Goal: Information Seeking & Learning: Learn about a topic

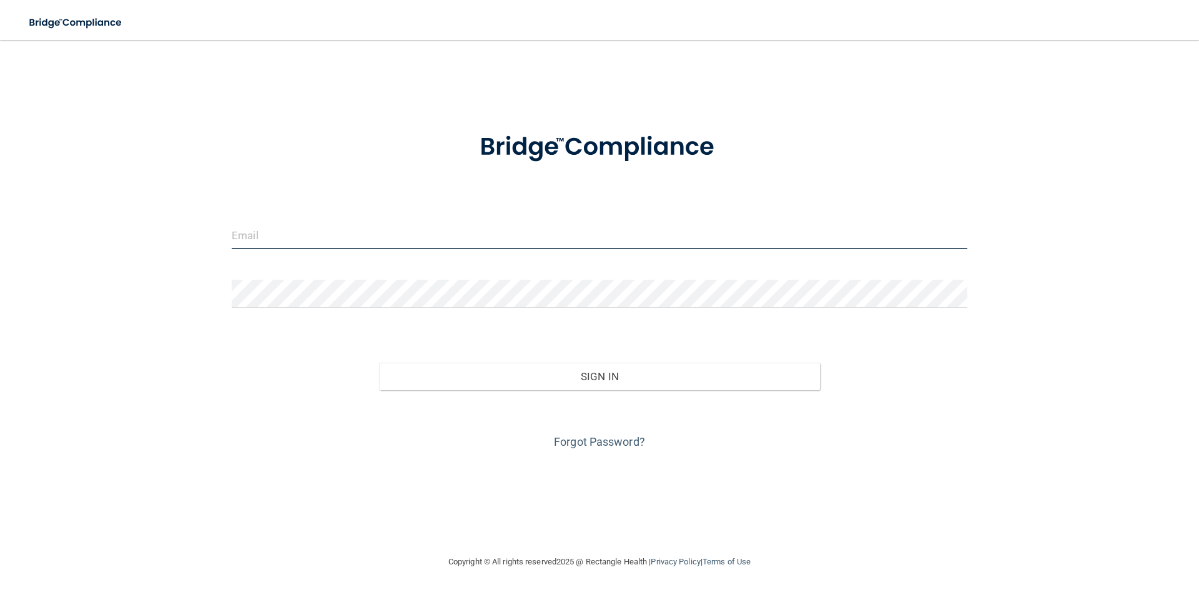
click at [300, 235] on input "email" at bounding box center [599, 235] width 735 height 28
type input "[PERSON_NAME][EMAIL_ADDRESS][PERSON_NAME][DOMAIN_NAME]"
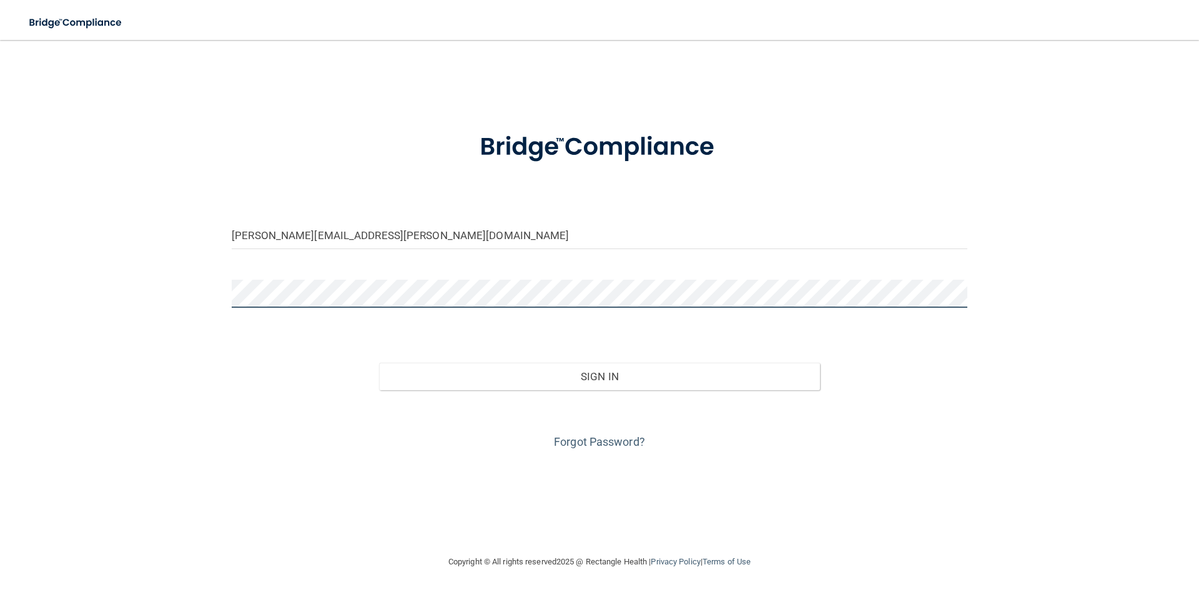
click at [379, 363] on button "Sign In" at bounding box center [599, 376] width 441 height 27
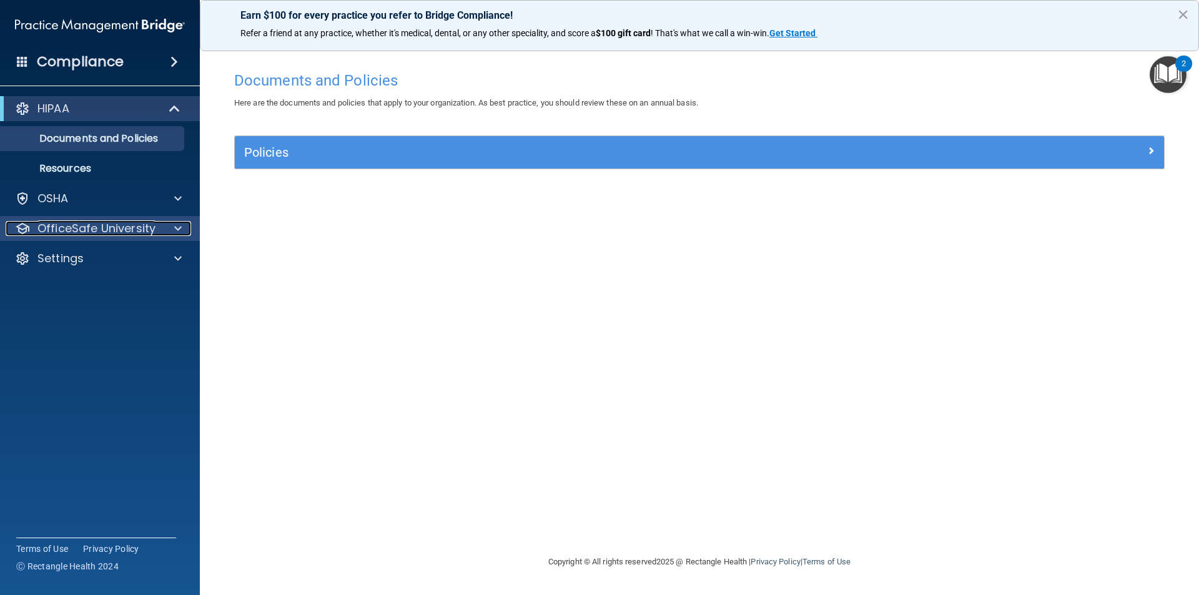
click at [181, 227] on span at bounding box center [177, 228] width 7 height 15
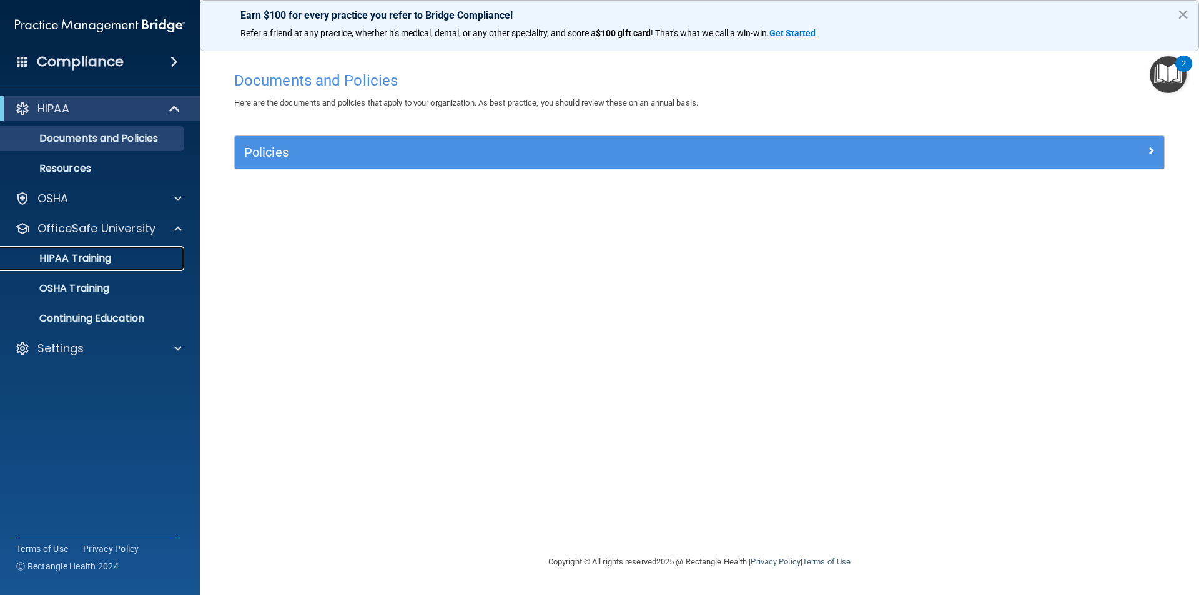
click at [96, 258] on p "HIPAA Training" at bounding box center [59, 258] width 103 height 12
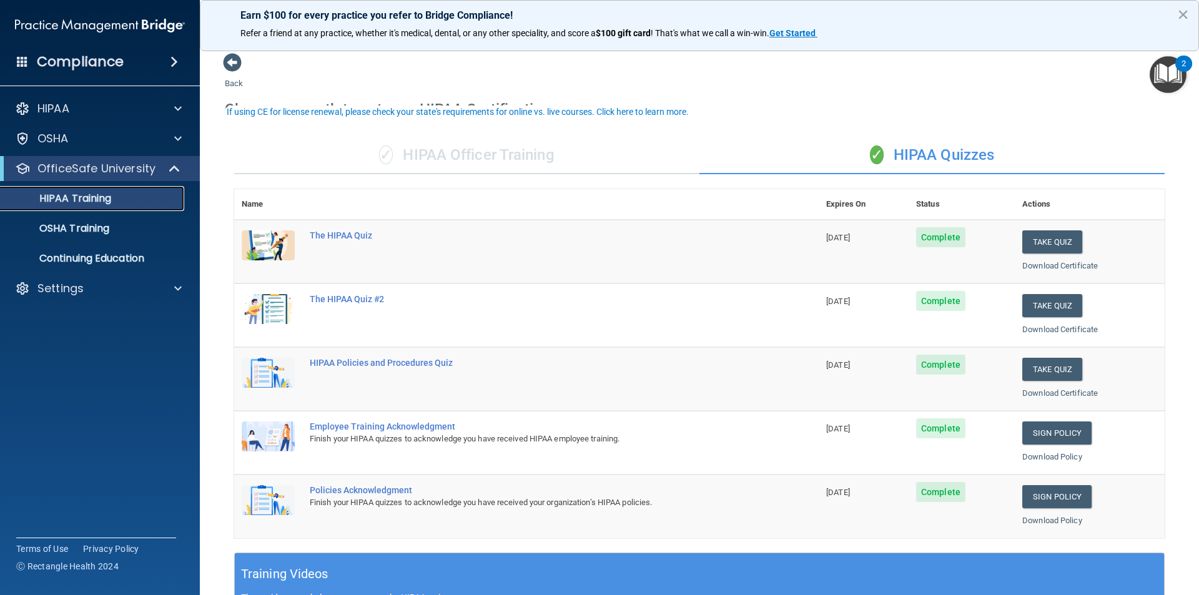
scroll to position [62, 0]
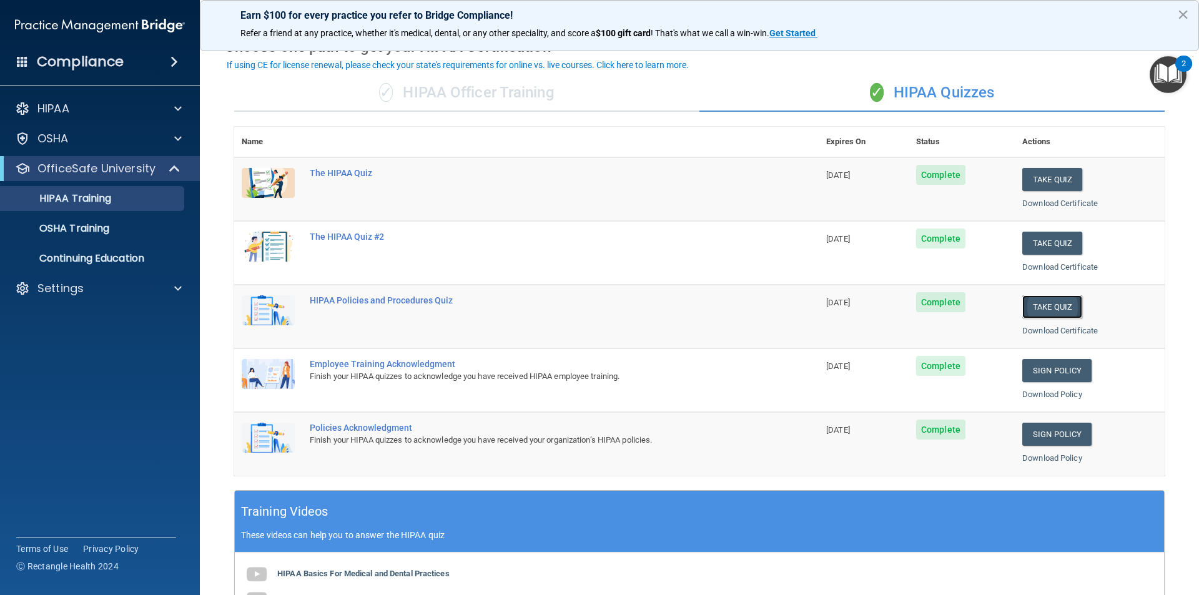
click at [1022, 310] on button "Take Quiz" at bounding box center [1052, 306] width 60 height 23
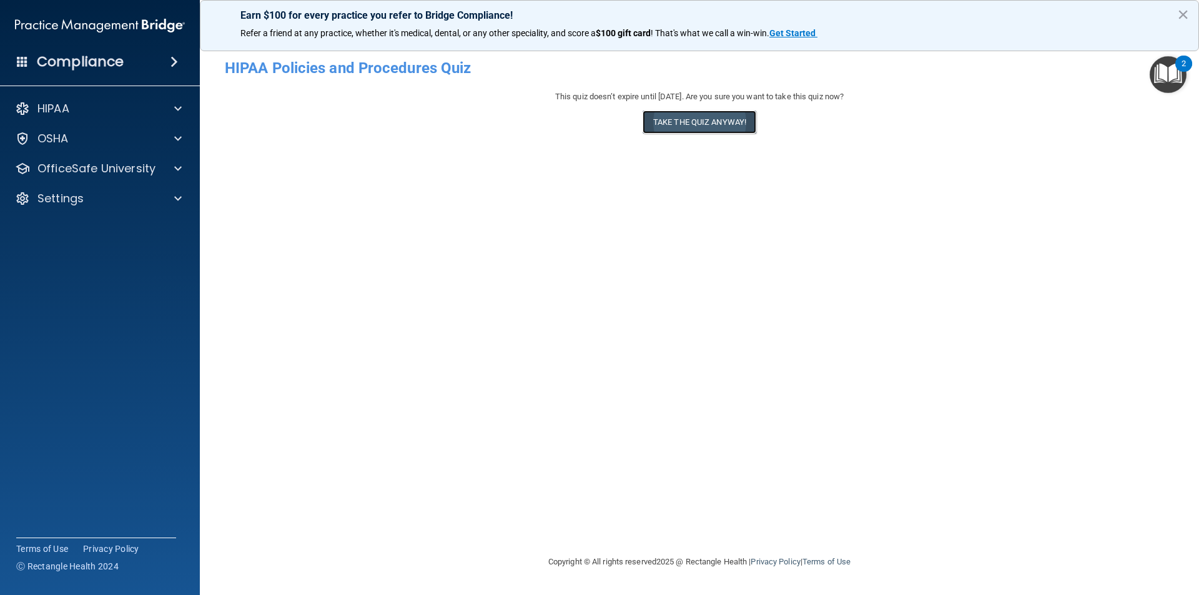
click at [735, 125] on button "Take the quiz anyway!" at bounding box center [699, 121] width 114 height 23
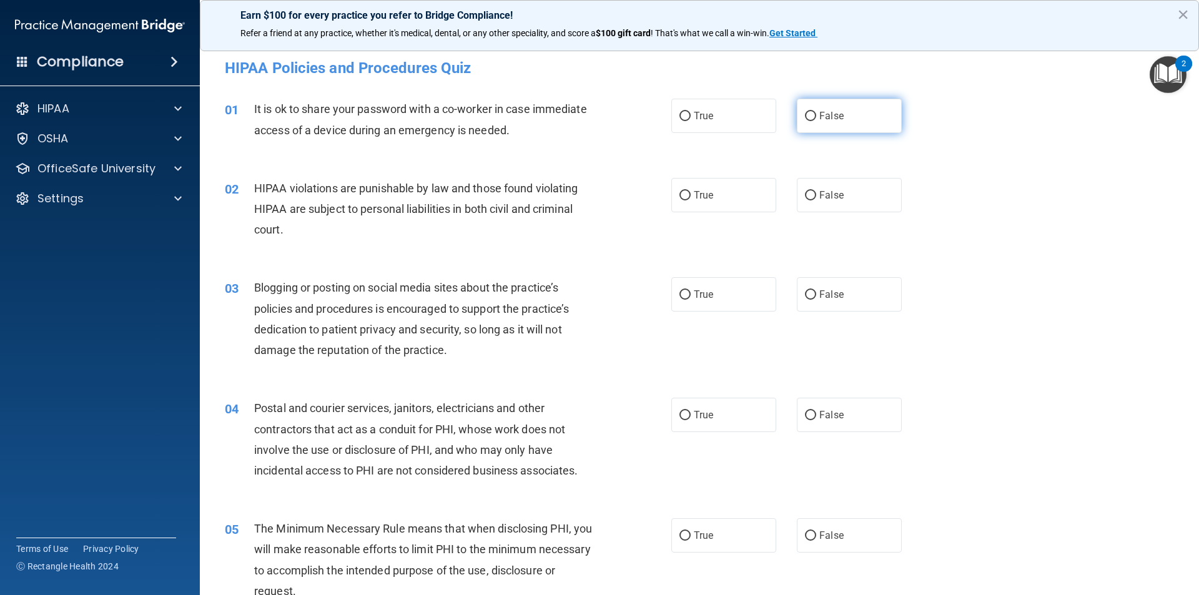
click at [805, 117] on input "False" at bounding box center [810, 116] width 11 height 9
radio input "true"
click at [679, 192] on input "True" at bounding box center [684, 195] width 11 height 9
radio input "true"
drag, startPoint x: 807, startPoint y: 294, endPoint x: 795, endPoint y: 332, distance: 39.9
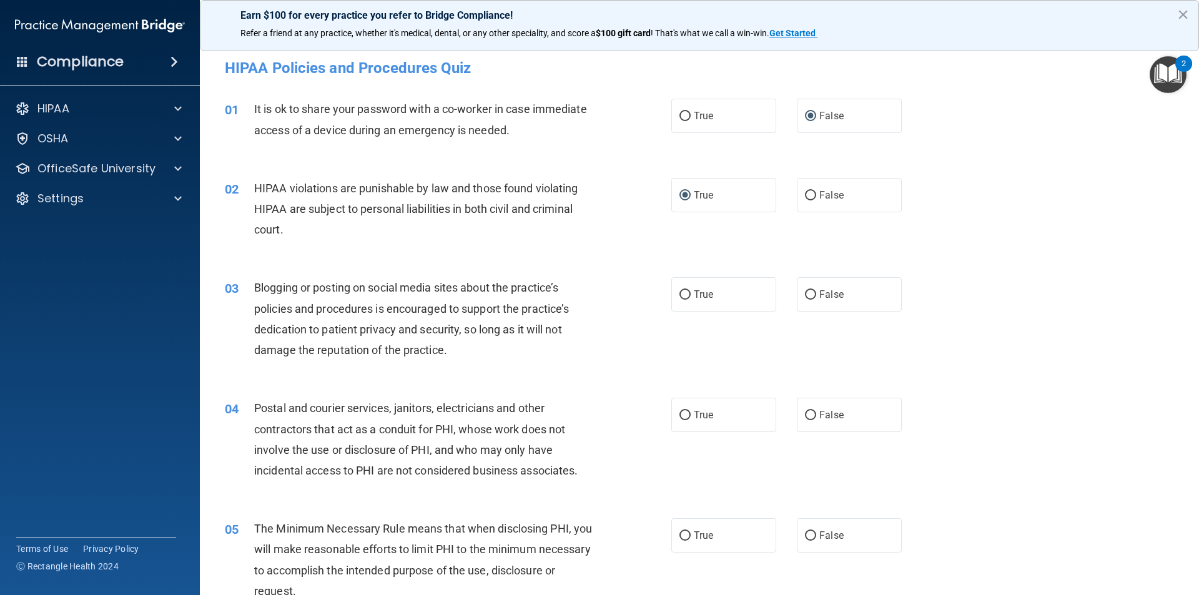
click at [806, 294] on input "False" at bounding box center [810, 294] width 11 height 9
radio input "true"
click at [679, 415] on input "True" at bounding box center [684, 415] width 11 height 9
radio input "true"
drag, startPoint x: 678, startPoint y: 534, endPoint x: 674, endPoint y: 522, distance: 13.2
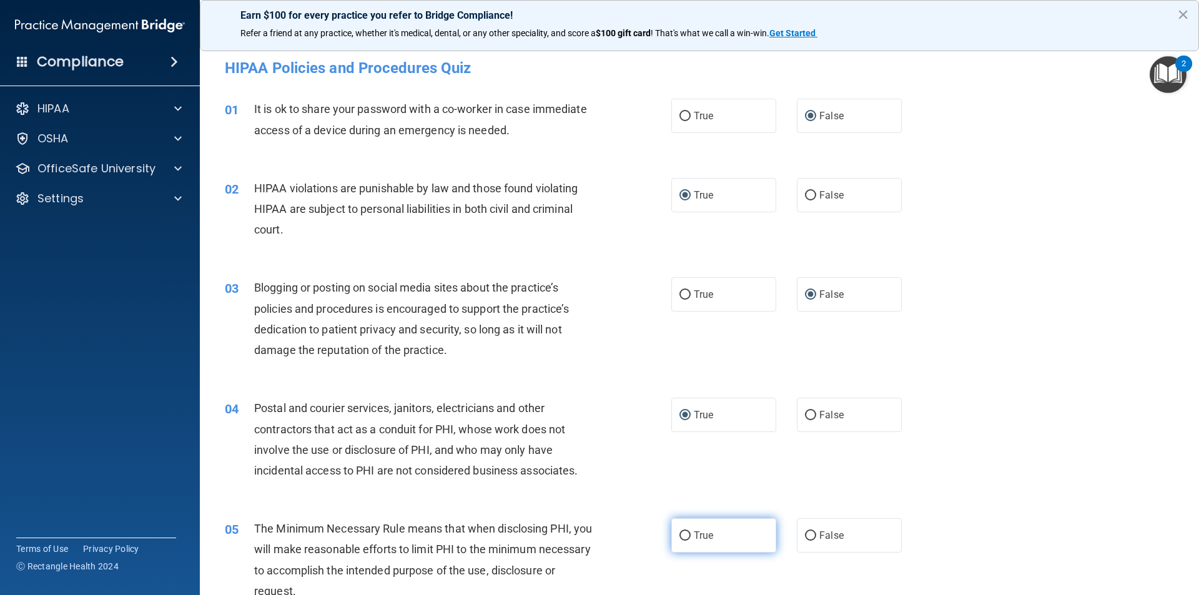
click at [679, 534] on input "True" at bounding box center [684, 535] width 11 height 9
radio input "true"
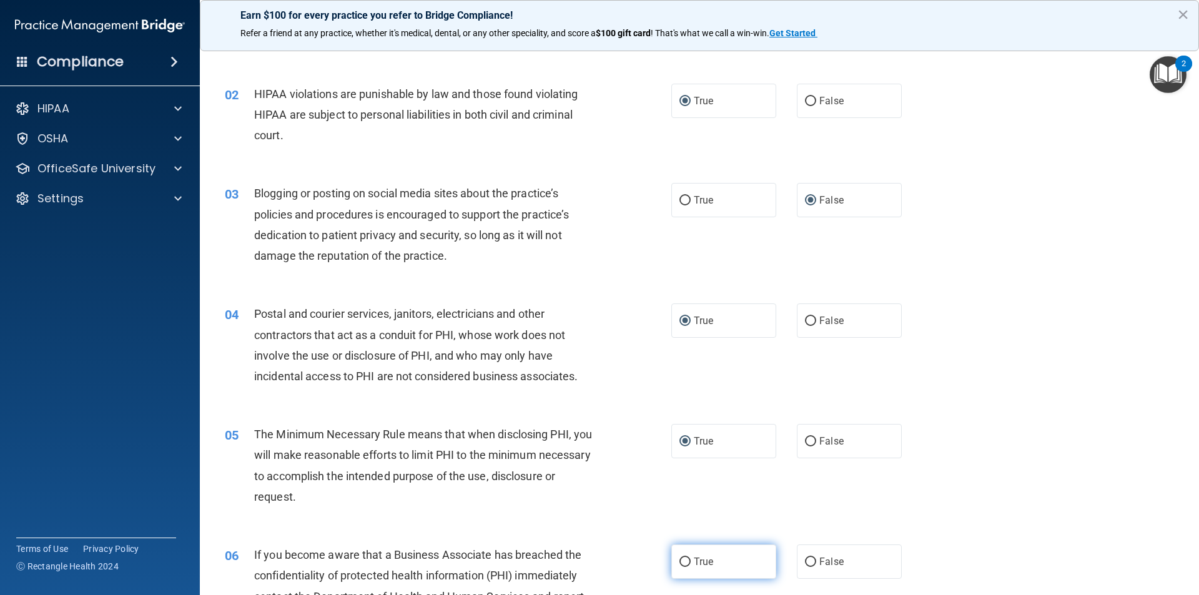
scroll to position [187, 0]
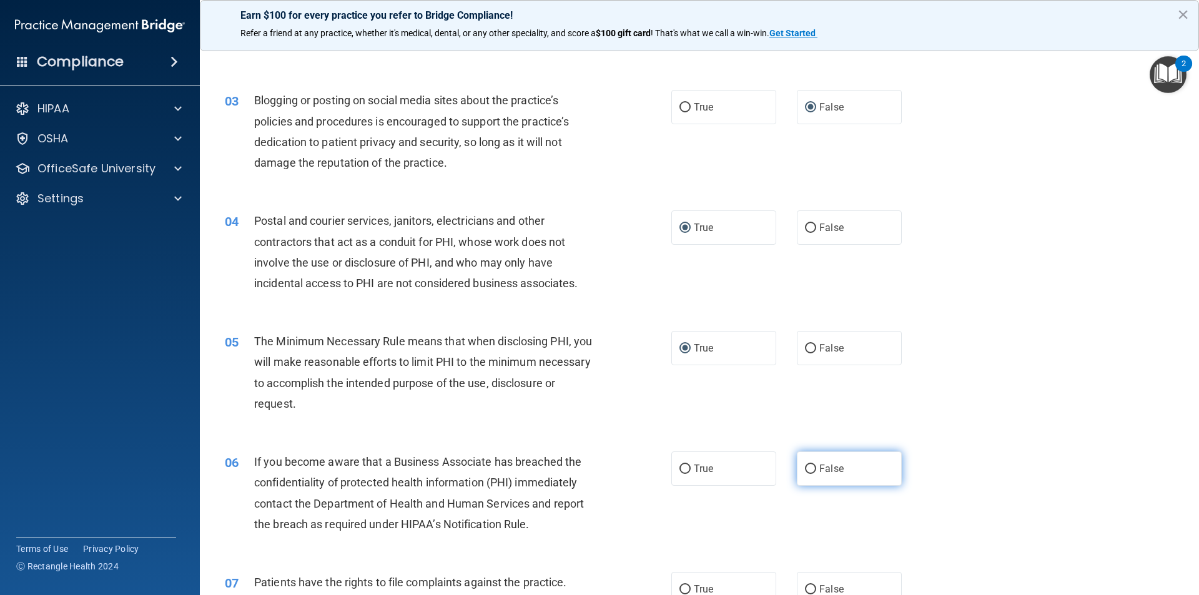
click at [805, 471] on input "False" at bounding box center [810, 468] width 11 height 9
radio input "true"
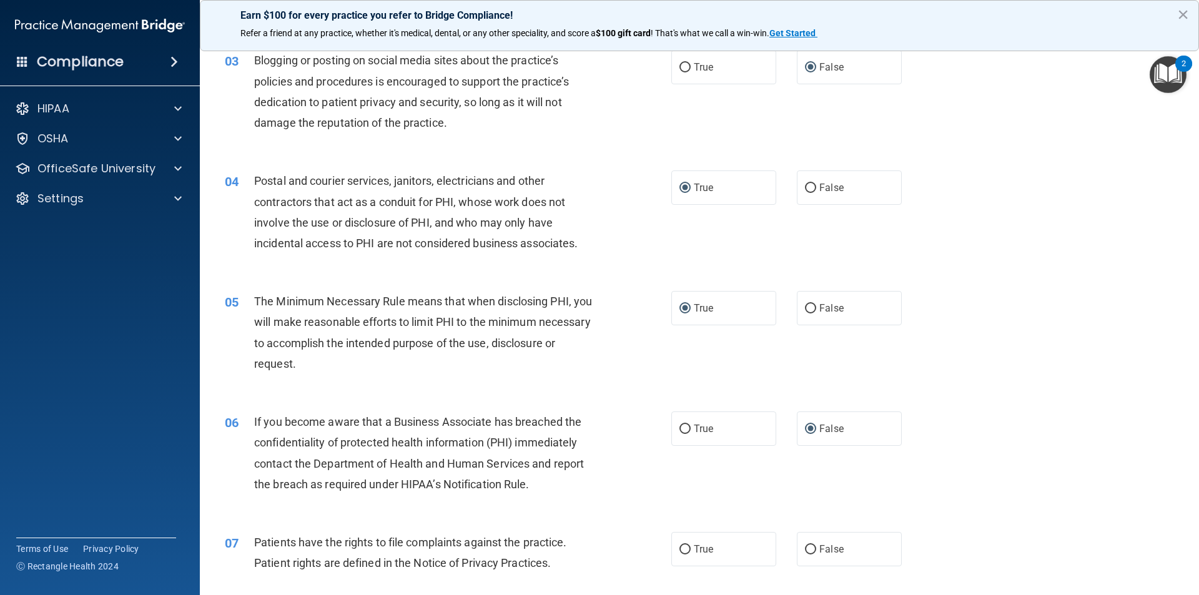
scroll to position [312, 0]
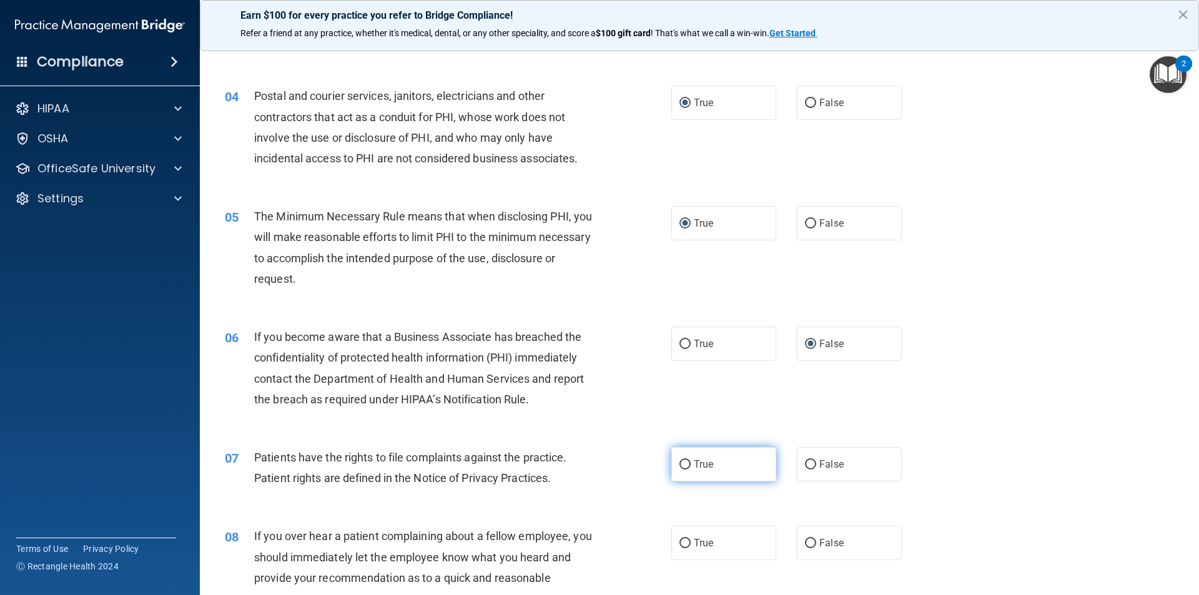
click at [681, 461] on input "True" at bounding box center [684, 464] width 11 height 9
radio input "true"
click at [805, 541] on input "False" at bounding box center [810, 543] width 11 height 9
radio input "true"
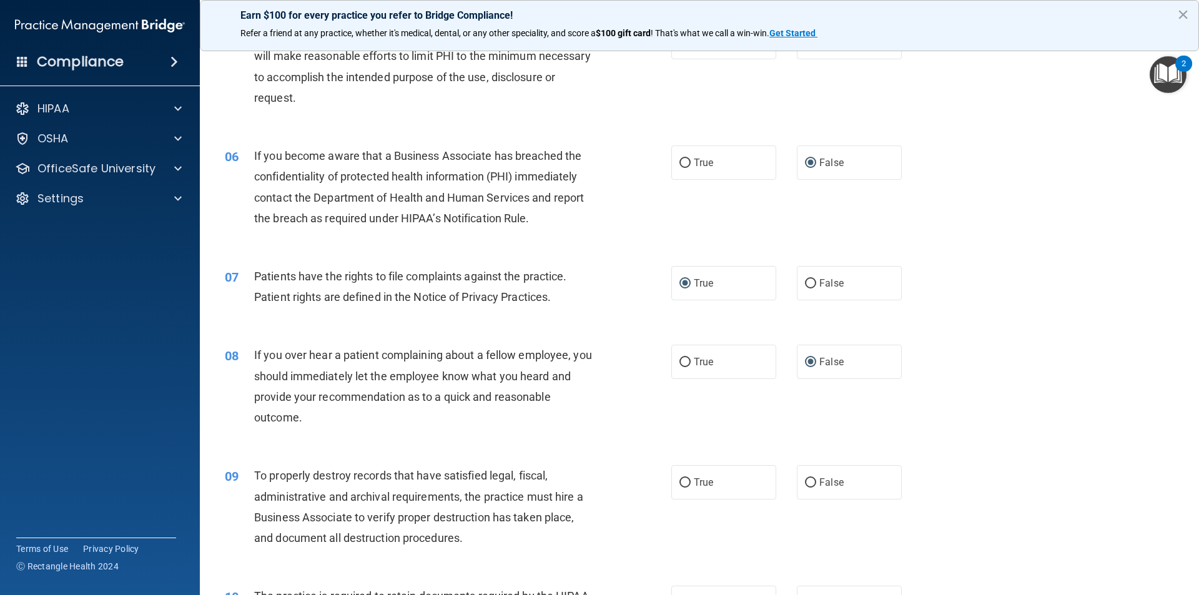
scroll to position [499, 0]
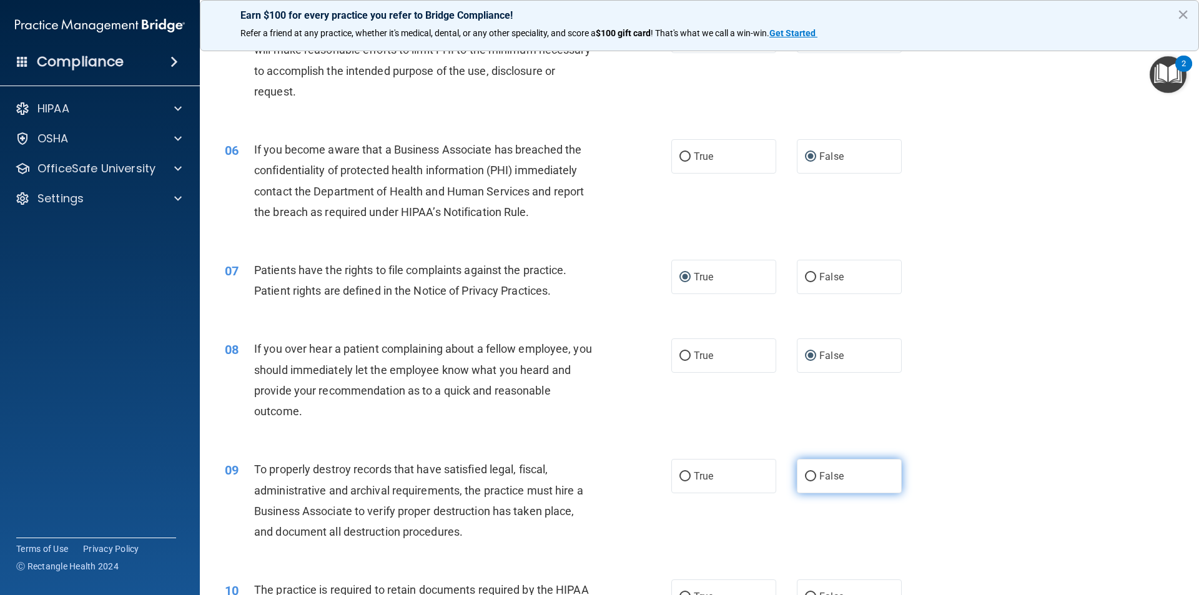
click at [807, 474] on input "False" at bounding box center [810, 476] width 11 height 9
radio input "true"
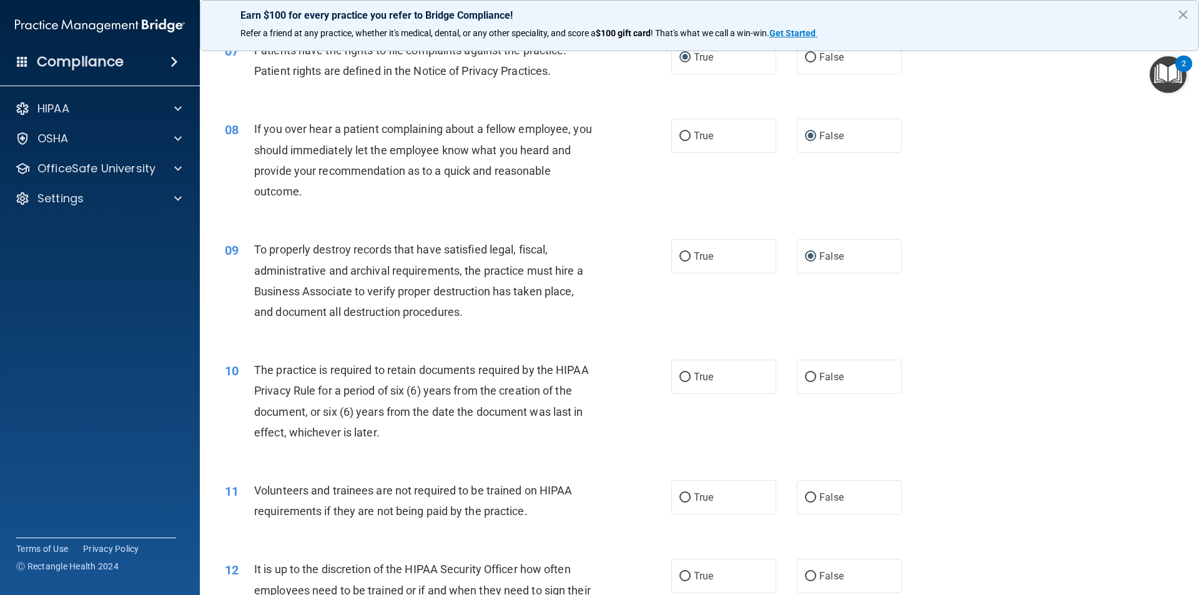
scroll to position [749, 0]
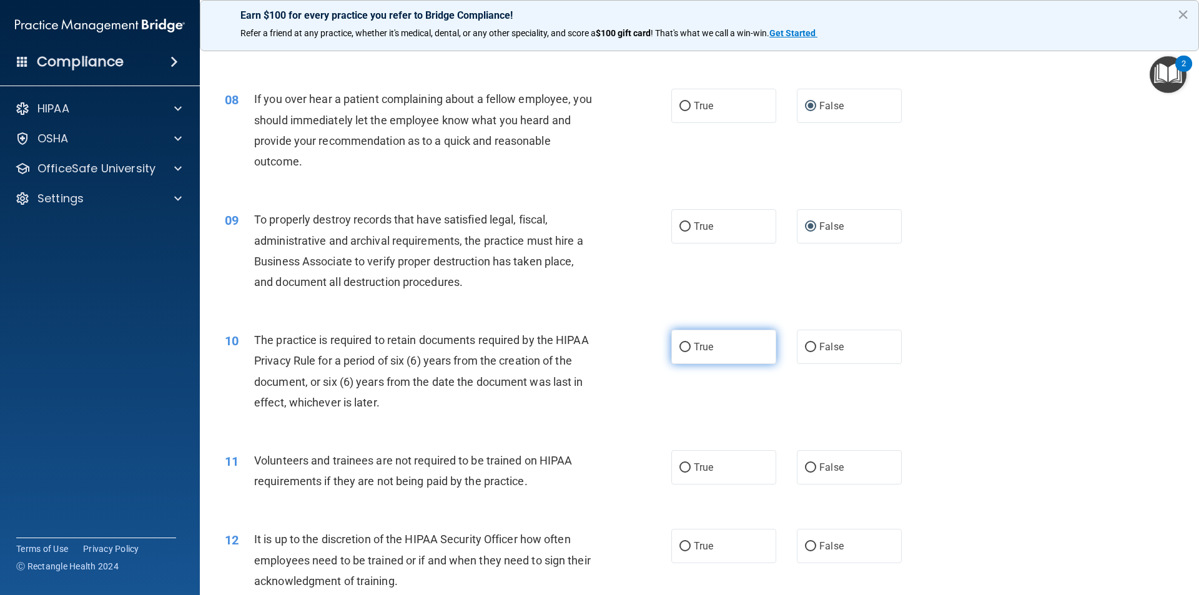
drag, startPoint x: 679, startPoint y: 346, endPoint x: 682, endPoint y: 356, distance: 10.5
click at [679, 346] on input "True" at bounding box center [684, 347] width 11 height 9
radio input "true"
click at [808, 467] on input "False" at bounding box center [810, 467] width 11 height 9
radio input "true"
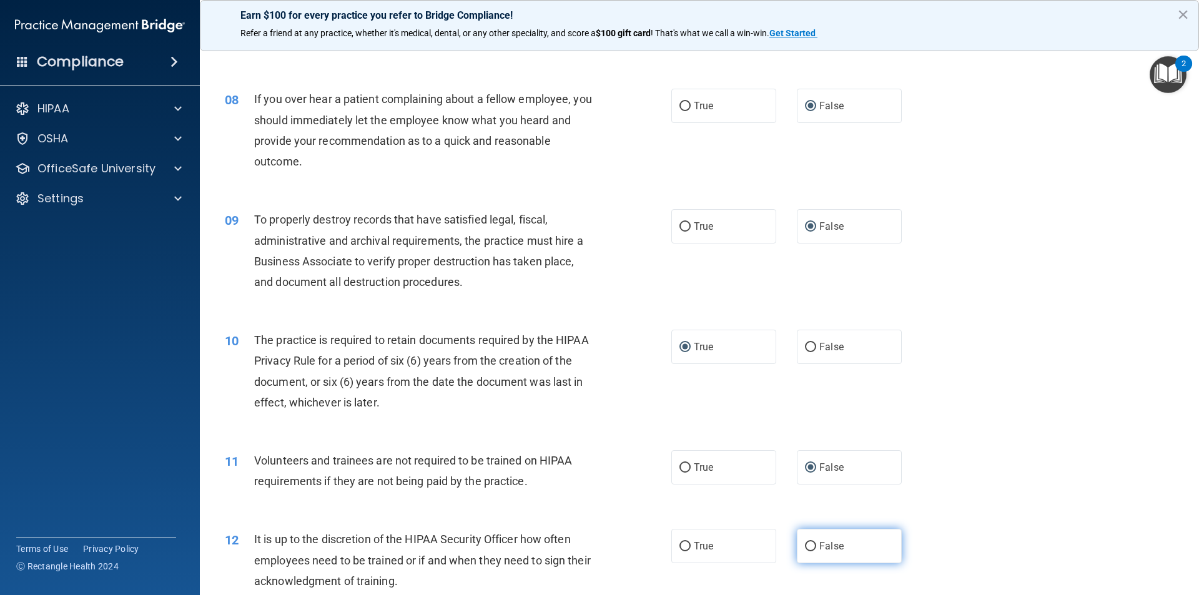
click at [805, 546] on input "False" at bounding box center [810, 546] width 11 height 9
radio input "true"
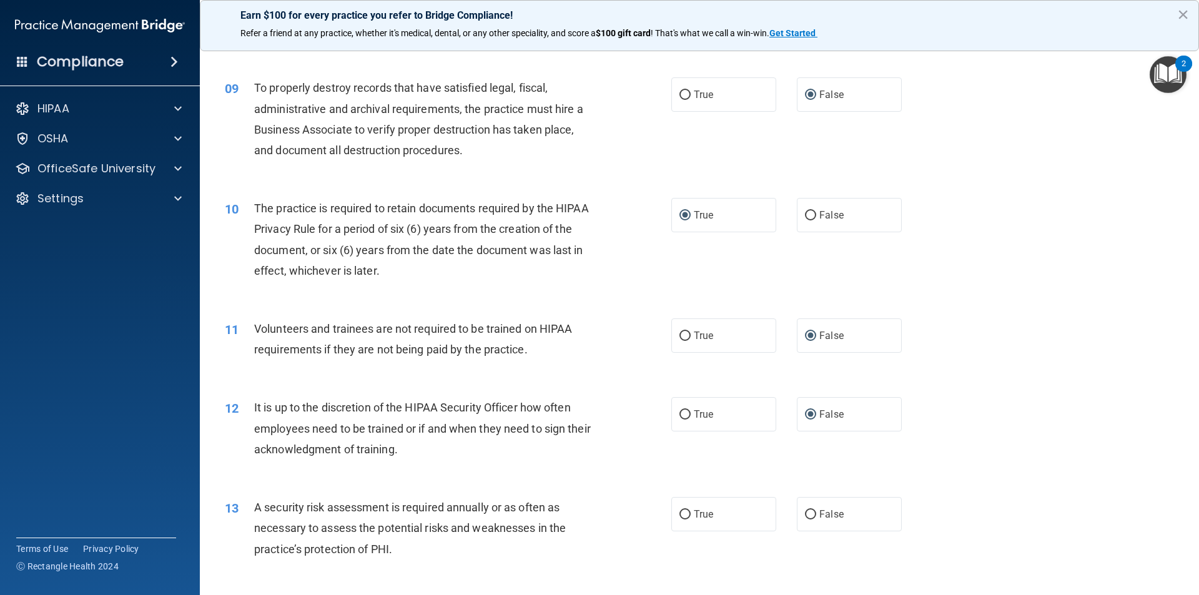
scroll to position [936, 0]
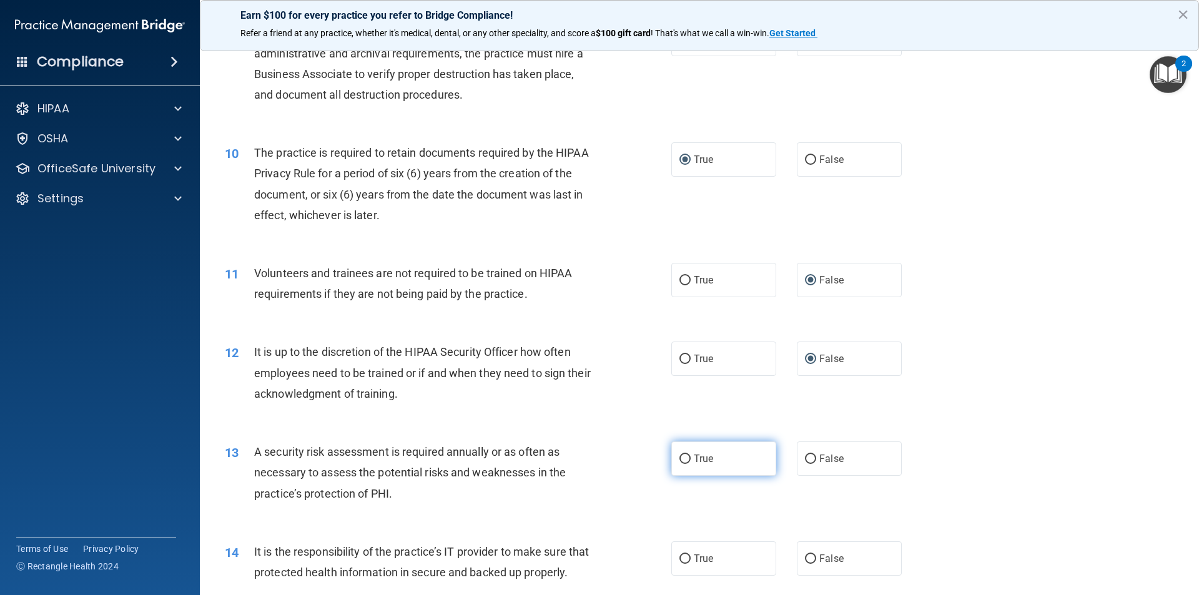
click at [679, 456] on input "True" at bounding box center [684, 458] width 11 height 9
radio input "true"
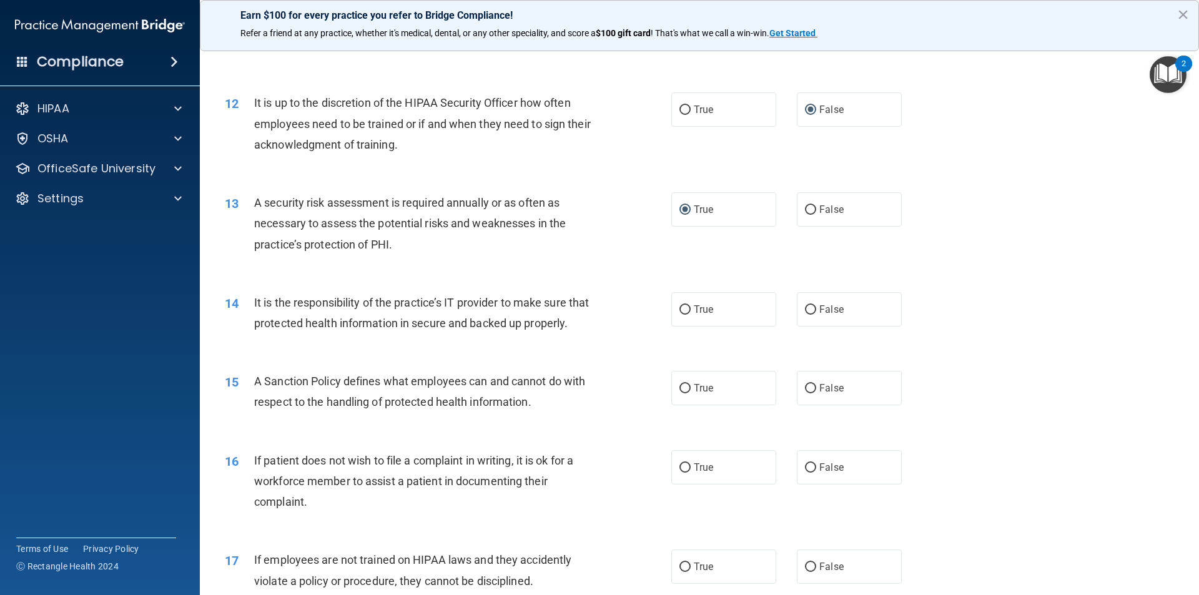
scroll to position [1186, 0]
click at [805, 307] on input "False" at bounding box center [810, 309] width 11 height 9
radio input "true"
click at [805, 393] on input "False" at bounding box center [810, 387] width 11 height 9
radio input "true"
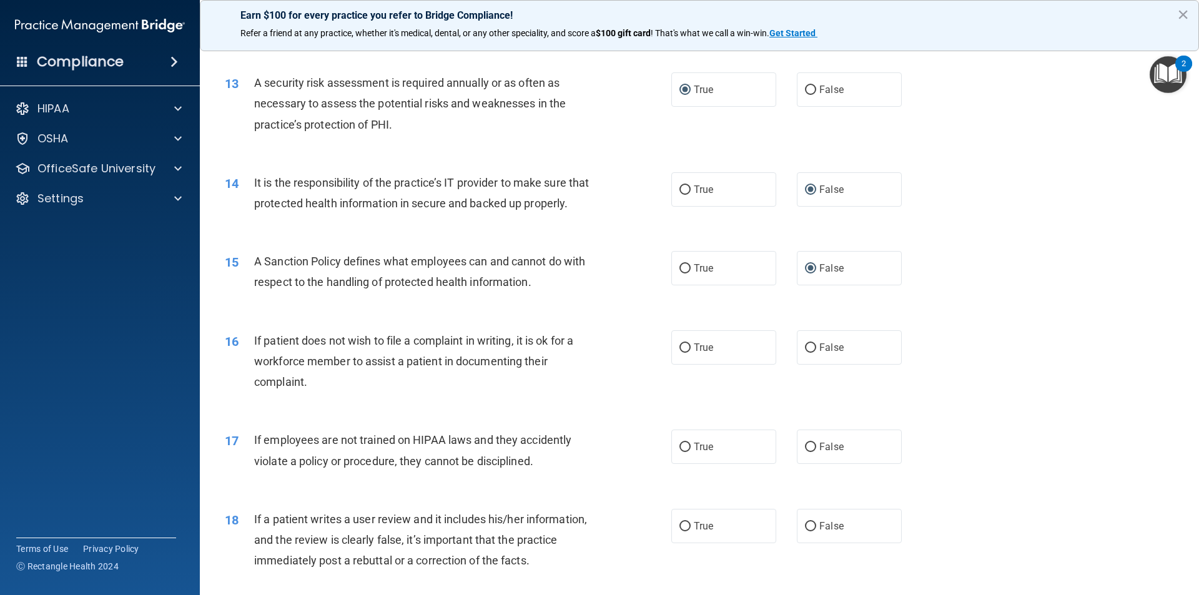
scroll to position [1311, 0]
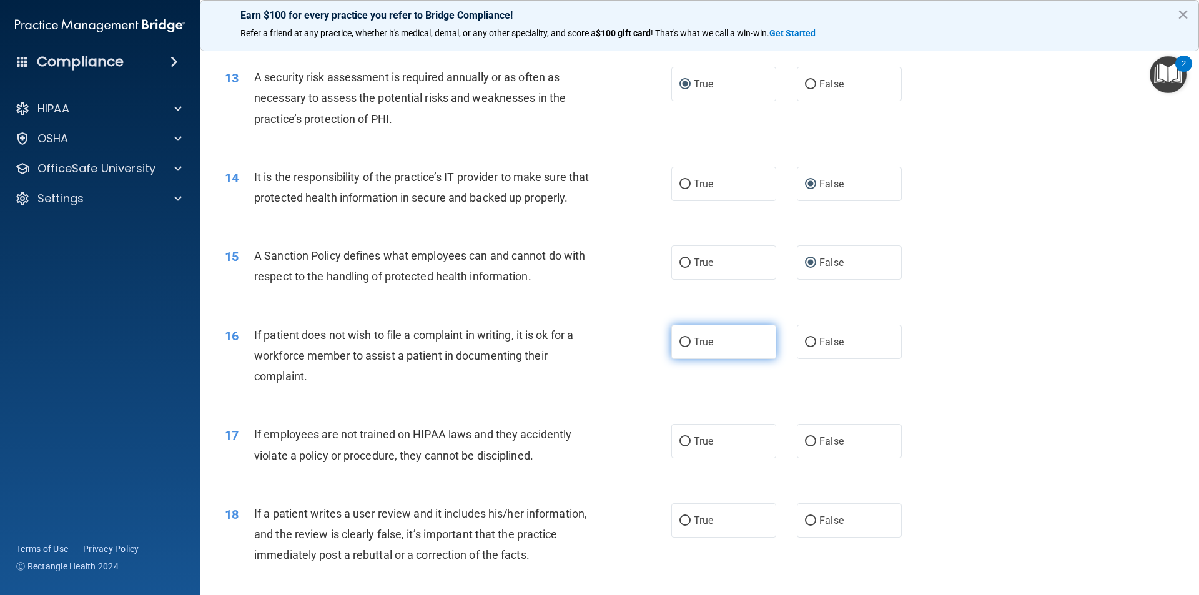
click at [679, 347] on input "True" at bounding box center [684, 342] width 11 height 9
radio input "true"
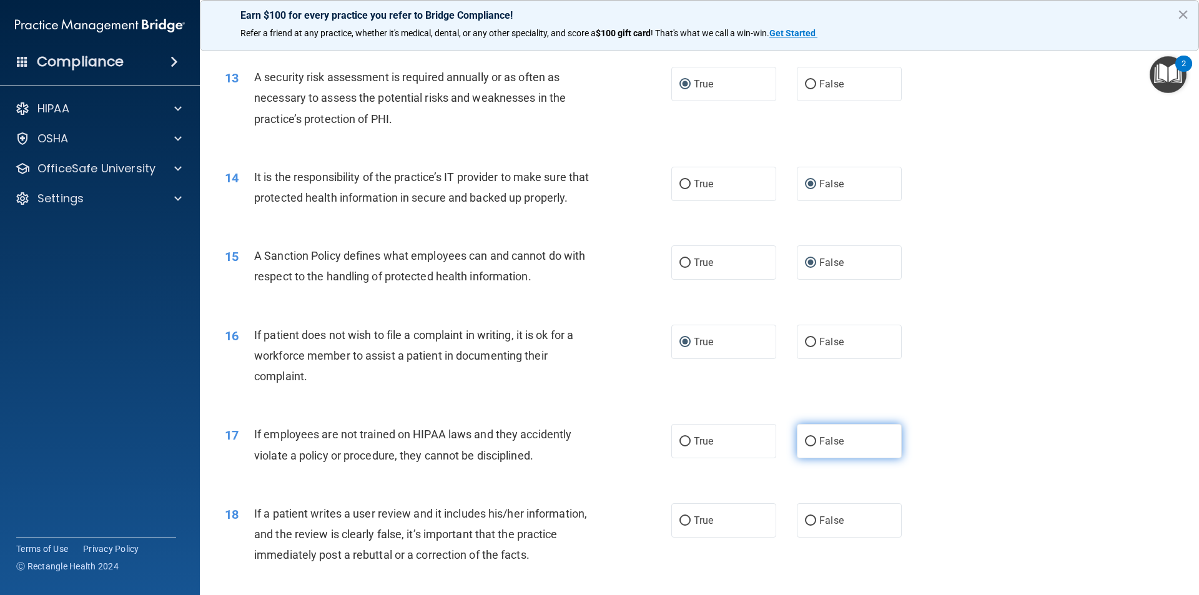
click at [805, 446] on input "False" at bounding box center [810, 441] width 11 height 9
radio input "true"
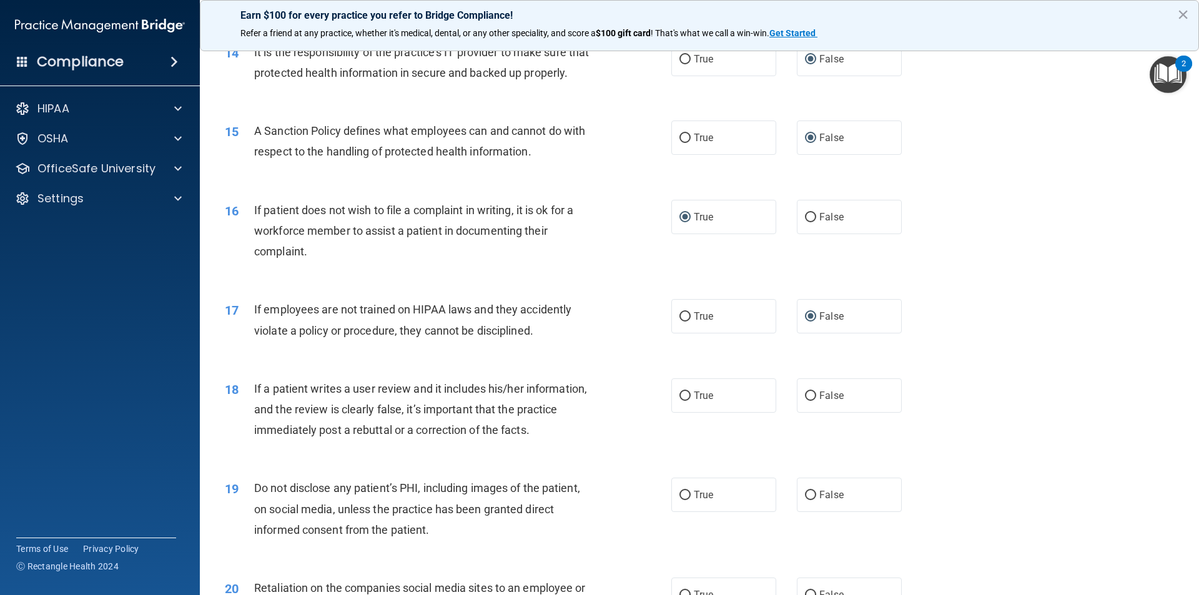
scroll to position [1498, 0]
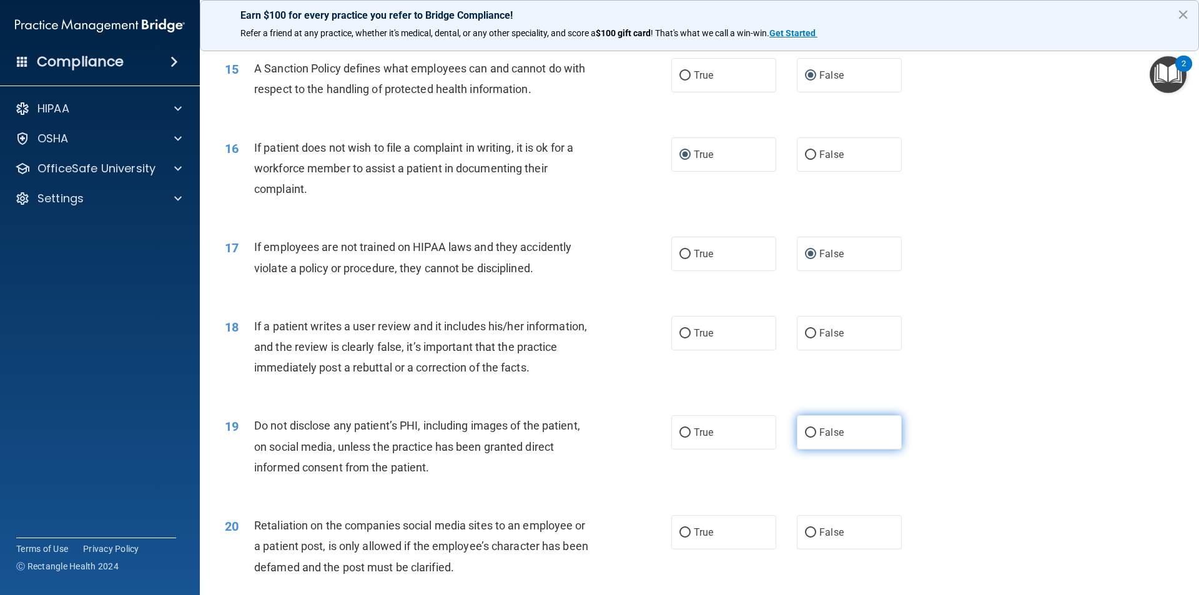
click at [800, 449] on label "False" at bounding box center [849, 432] width 105 height 34
click at [805, 438] on input "False" at bounding box center [810, 432] width 11 height 9
radio input "true"
click at [805, 338] on input "False" at bounding box center [810, 333] width 11 height 9
radio input "true"
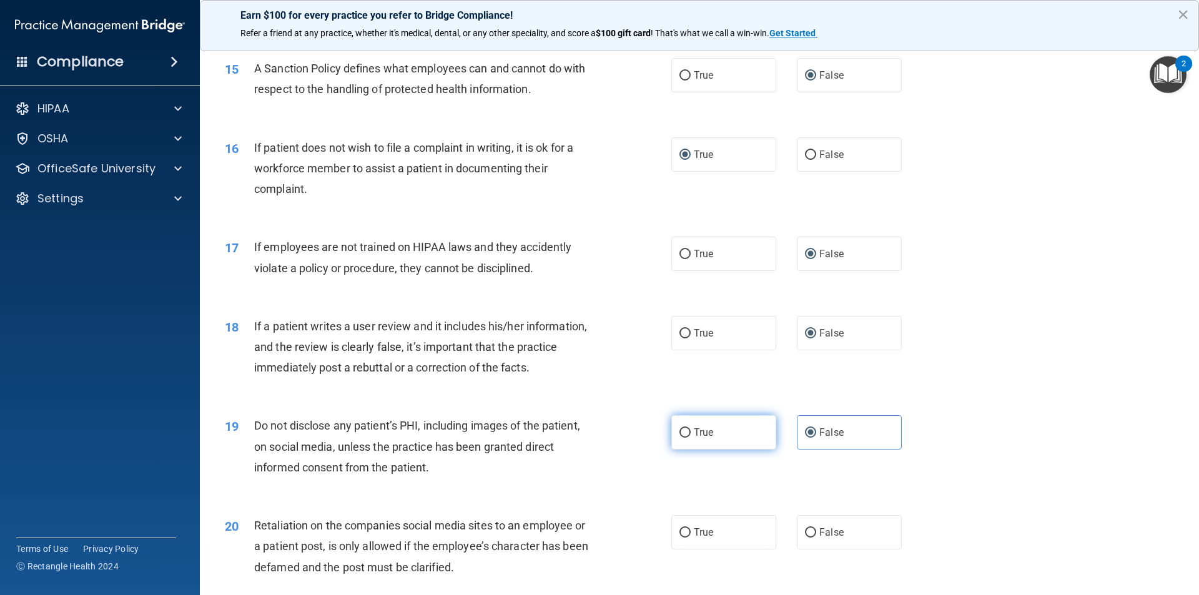
click at [679, 438] on input "True" at bounding box center [684, 432] width 11 height 9
radio input "true"
radio input "false"
click at [807, 538] on input "False" at bounding box center [810, 532] width 11 height 9
radio input "true"
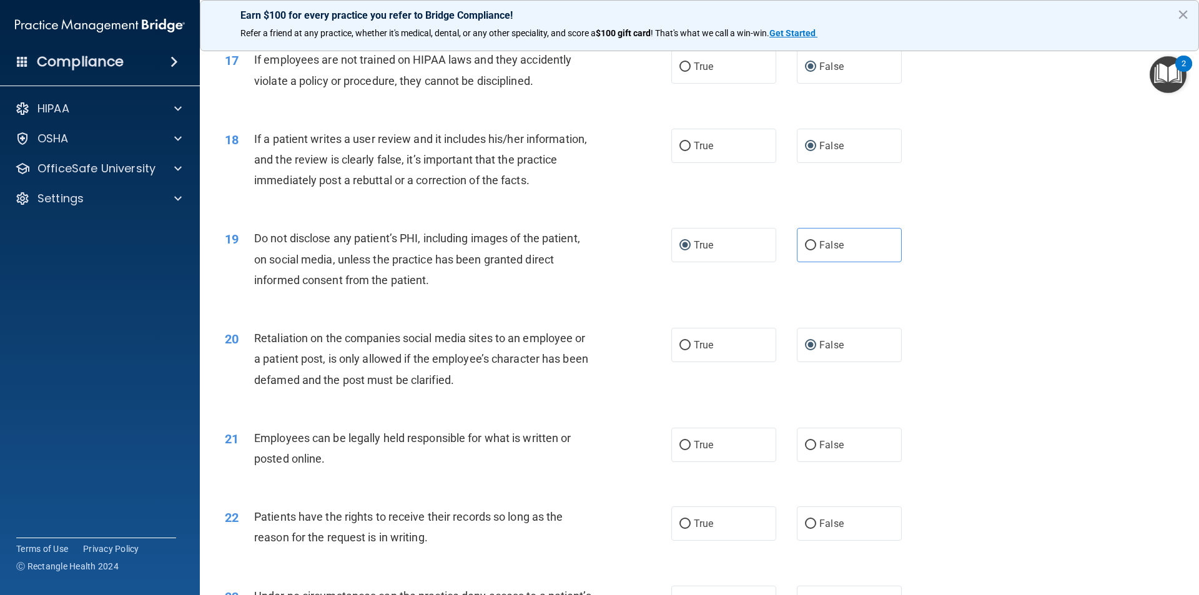
scroll to position [1748, 0]
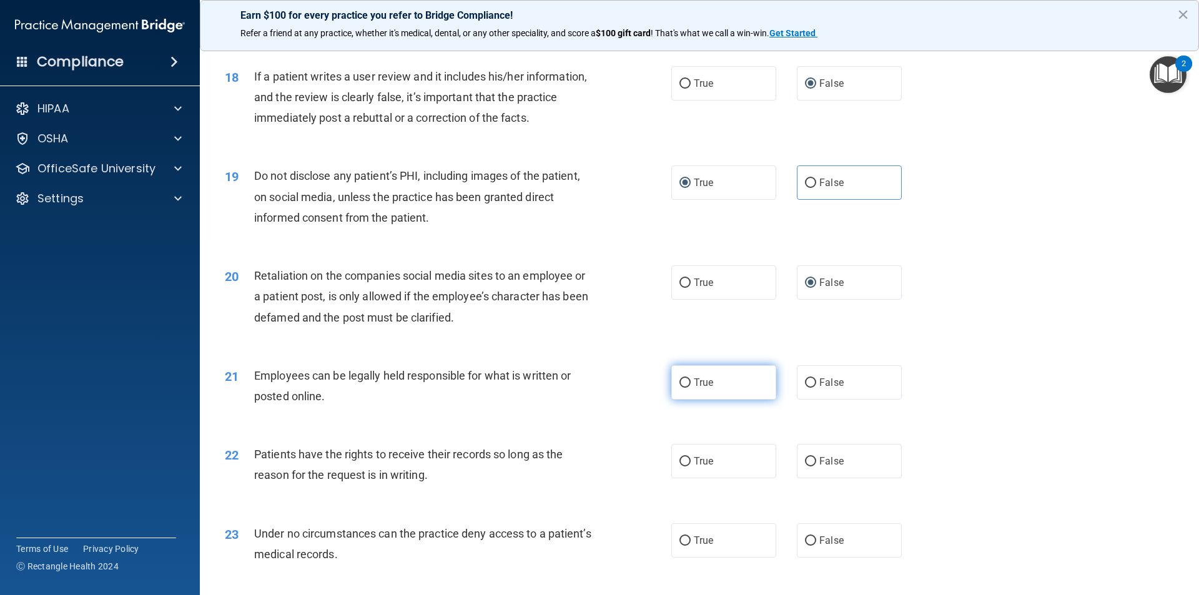
click at [680, 388] on input "True" at bounding box center [684, 382] width 11 height 9
radio input "true"
click at [806, 466] on input "False" at bounding box center [810, 461] width 11 height 9
radio input "true"
drag, startPoint x: 804, startPoint y: 557, endPoint x: 761, endPoint y: 493, distance: 76.9
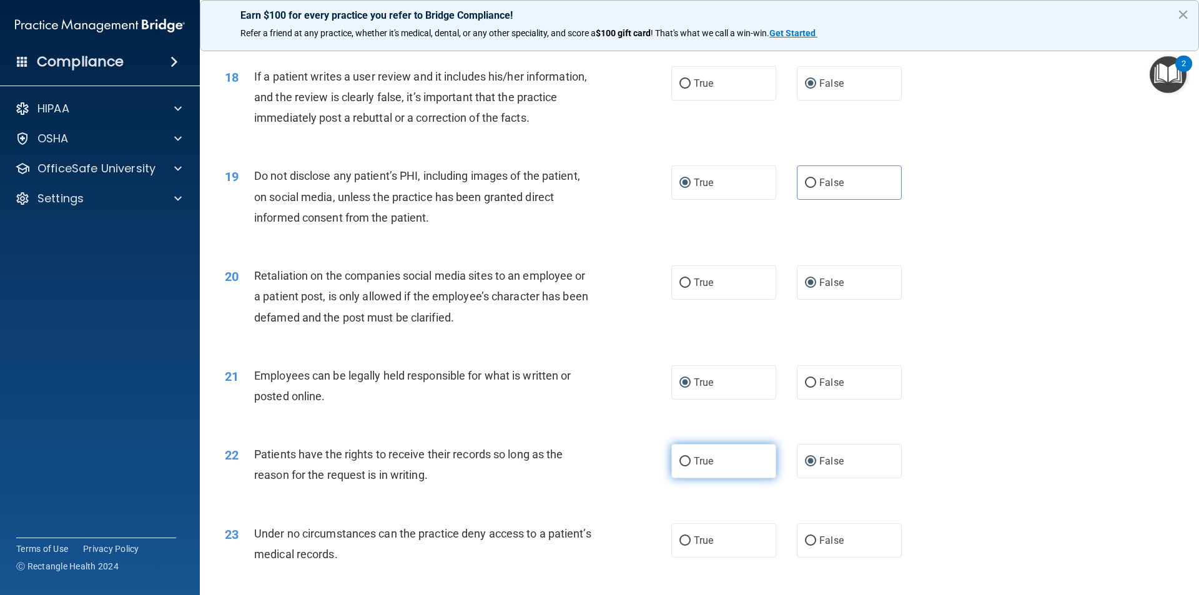
click at [805, 546] on input "False" at bounding box center [810, 540] width 11 height 9
radio input "true"
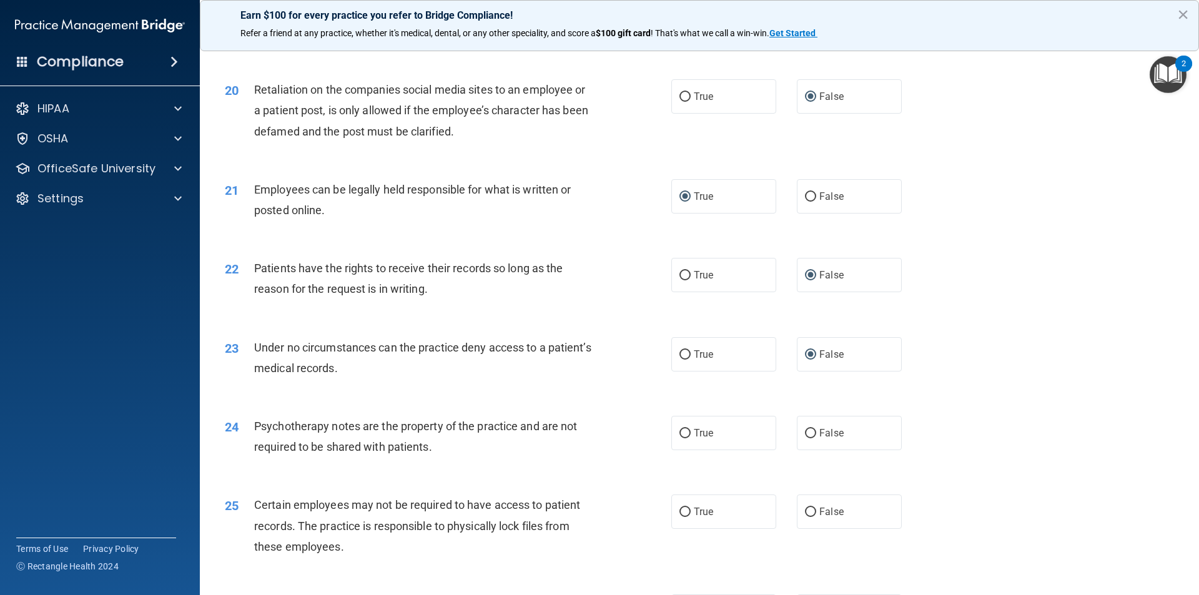
scroll to position [1998, 0]
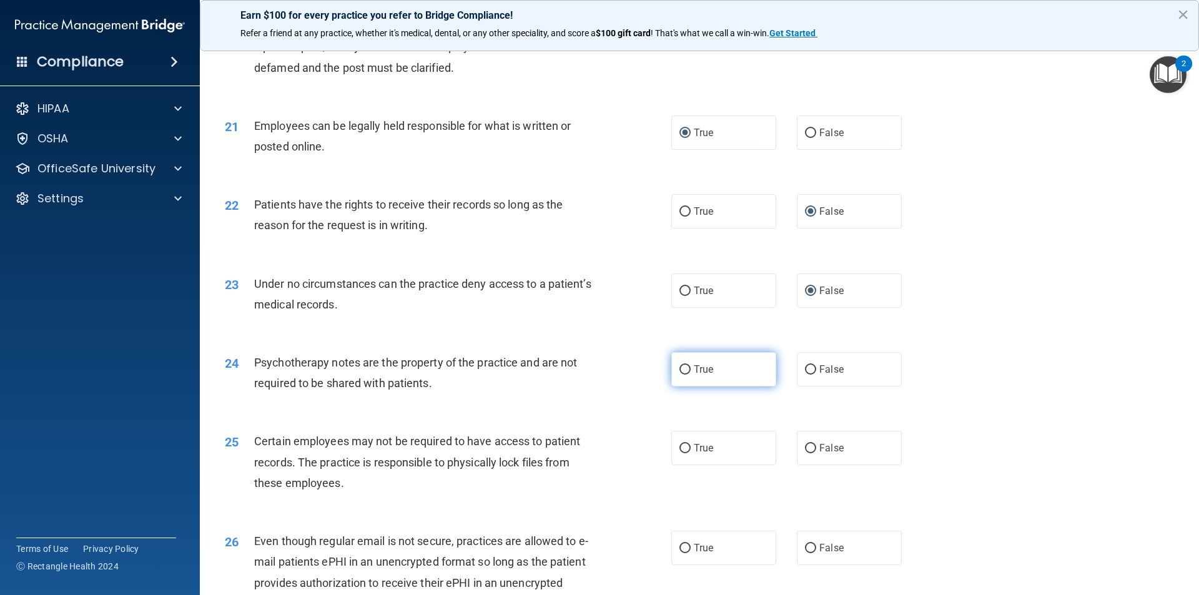
click at [680, 375] on input "True" at bounding box center [684, 369] width 11 height 9
radio input "true"
click at [680, 453] on input "True" at bounding box center [684, 448] width 11 height 9
radio input "true"
click at [679, 553] on input "True" at bounding box center [684, 548] width 11 height 9
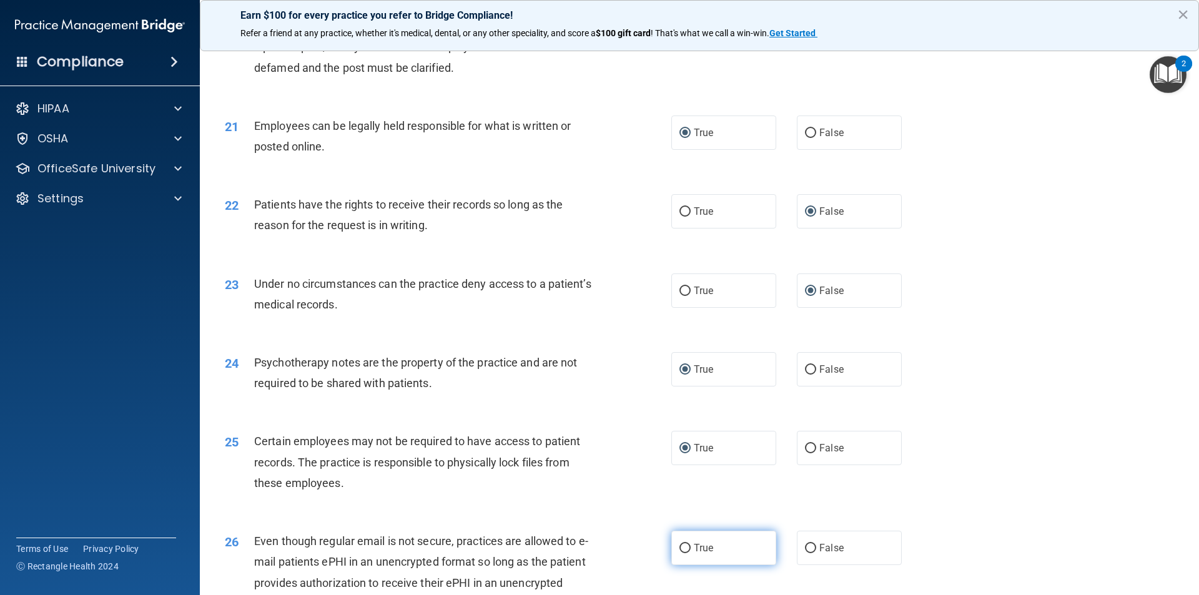
radio input "true"
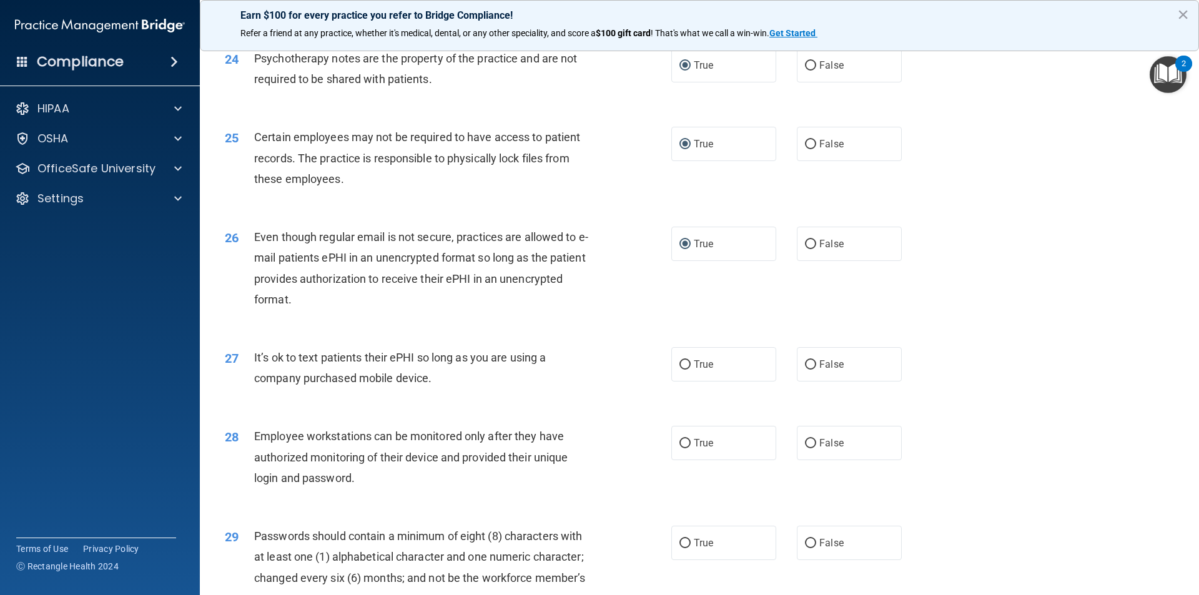
scroll to position [2310, 0]
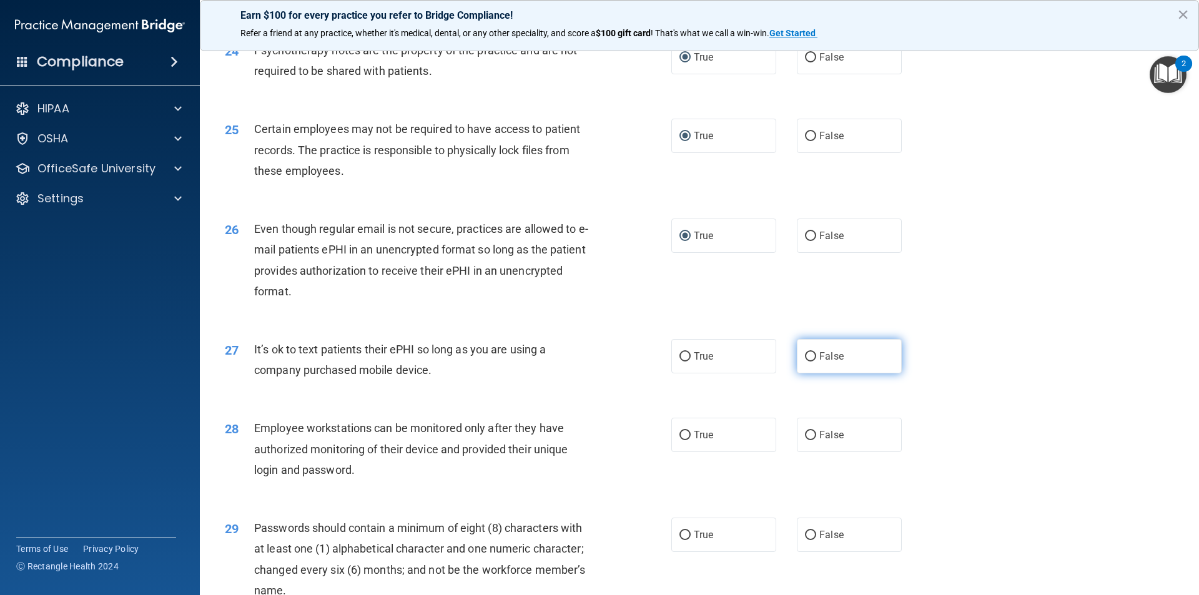
click at [805, 361] on input "False" at bounding box center [810, 356] width 11 height 9
radio input "true"
click at [805, 440] on input "False" at bounding box center [810, 435] width 11 height 9
radio input "true"
click at [680, 540] on input "True" at bounding box center [684, 535] width 11 height 9
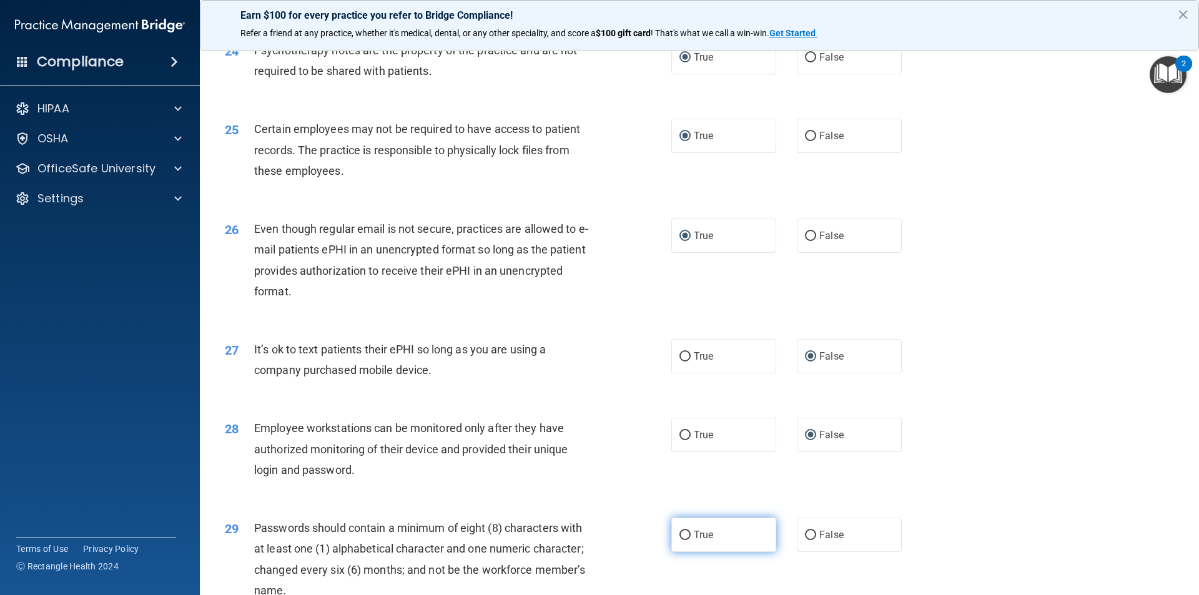
radio input "true"
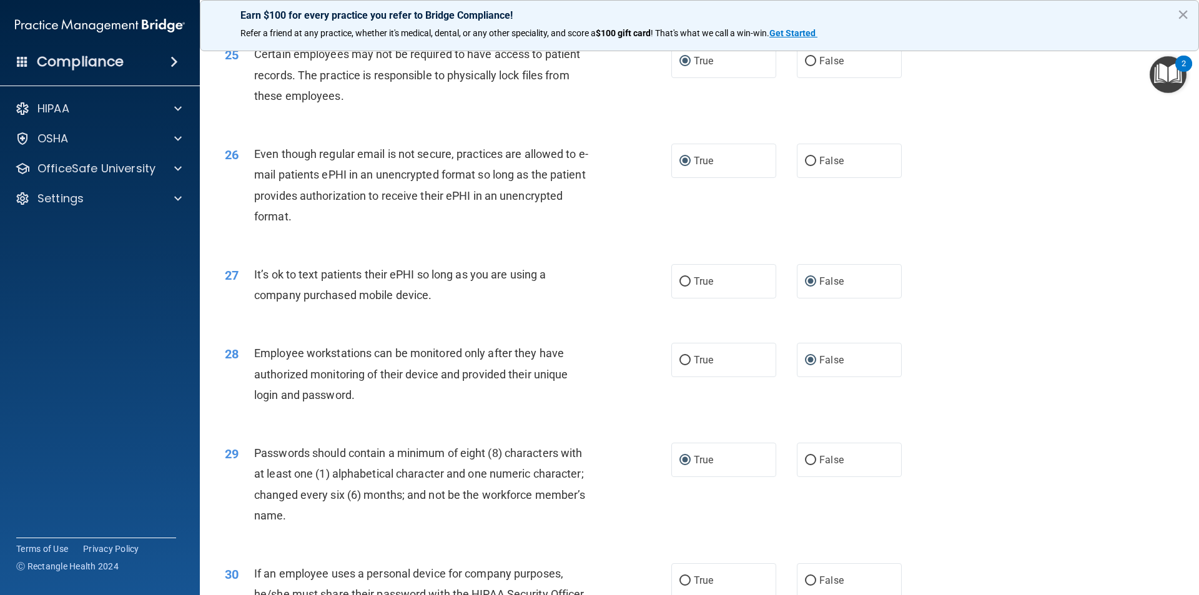
scroll to position [2539, 0]
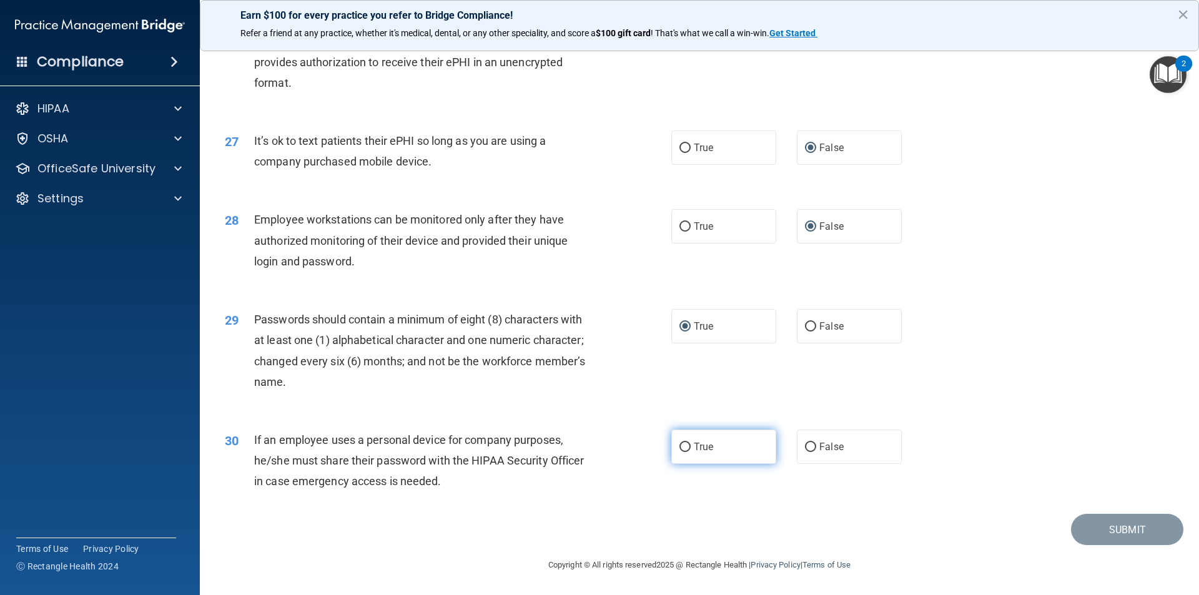
click at [681, 448] on input "True" at bounding box center [684, 447] width 11 height 9
radio input "true"
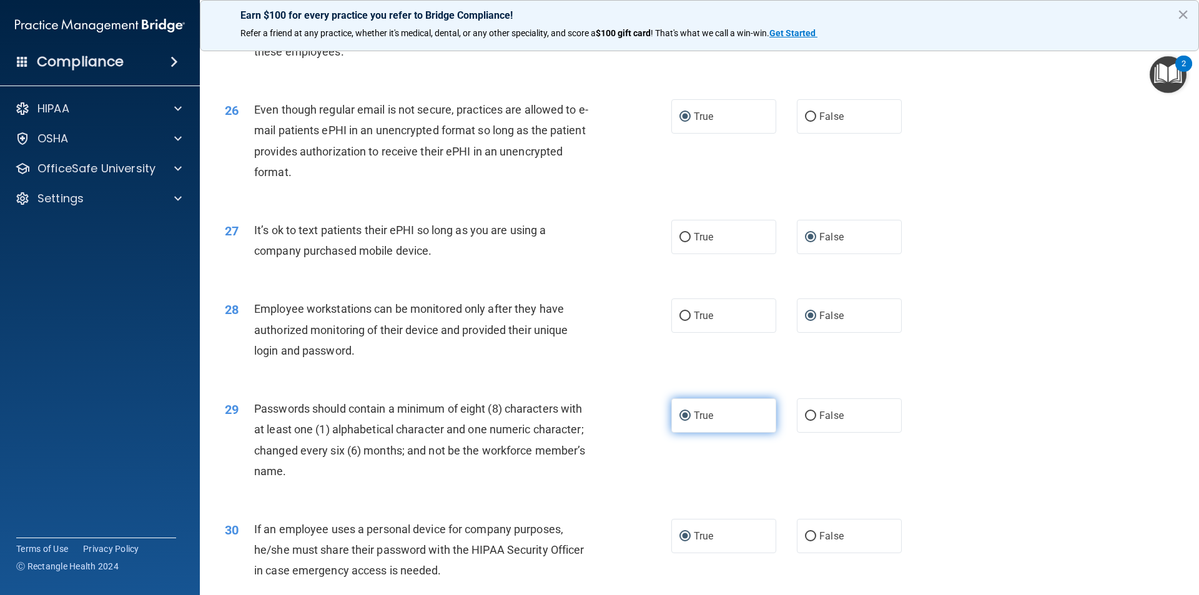
scroll to position [2435, 0]
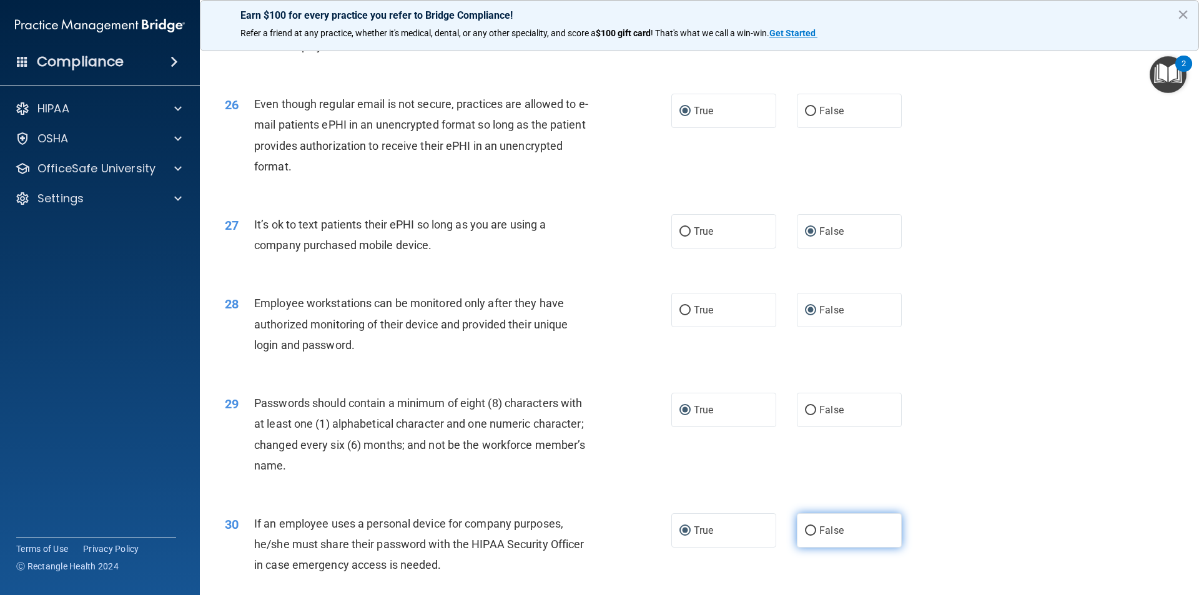
click at [810, 536] on input "False" at bounding box center [810, 530] width 11 height 9
radio input "true"
radio input "false"
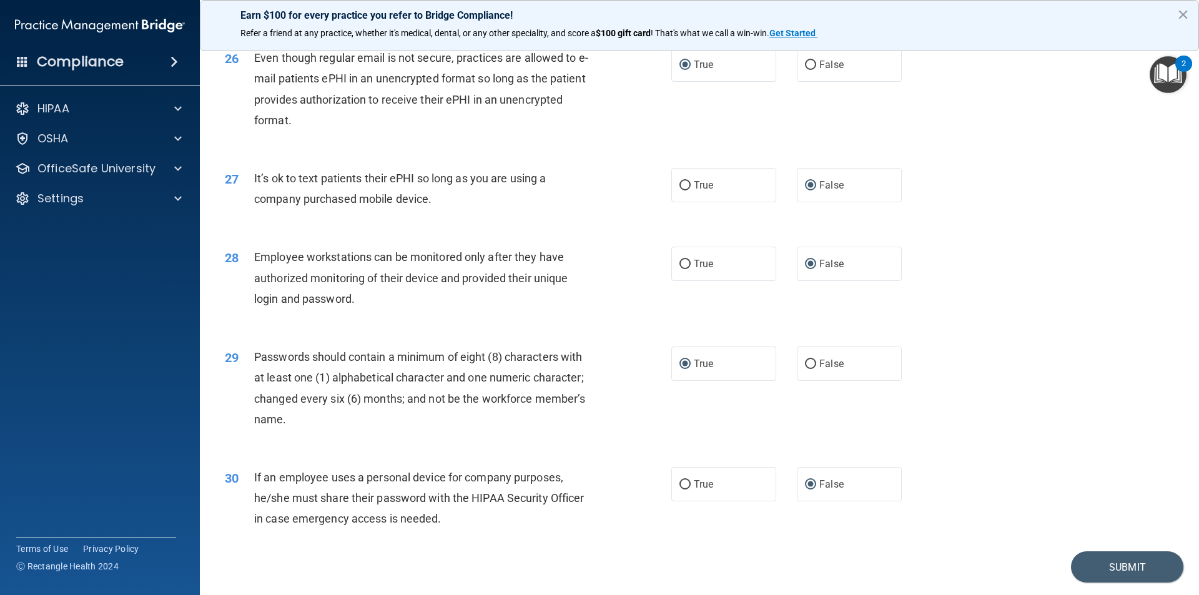
scroll to position [2539, 0]
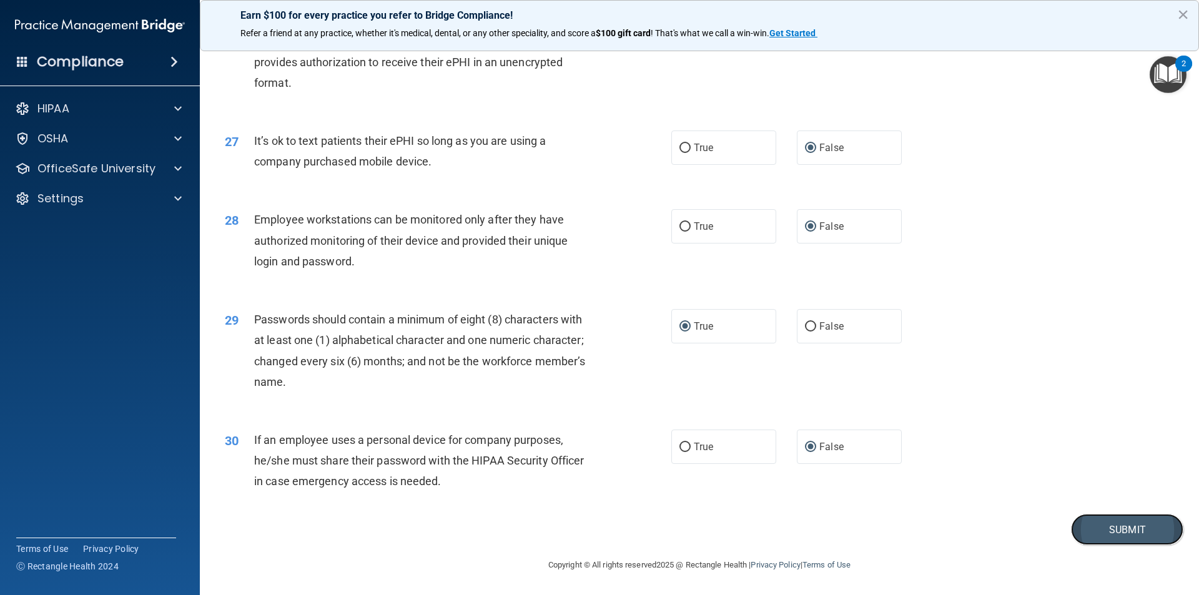
click at [1132, 530] on button "Submit" at bounding box center [1127, 530] width 112 height 32
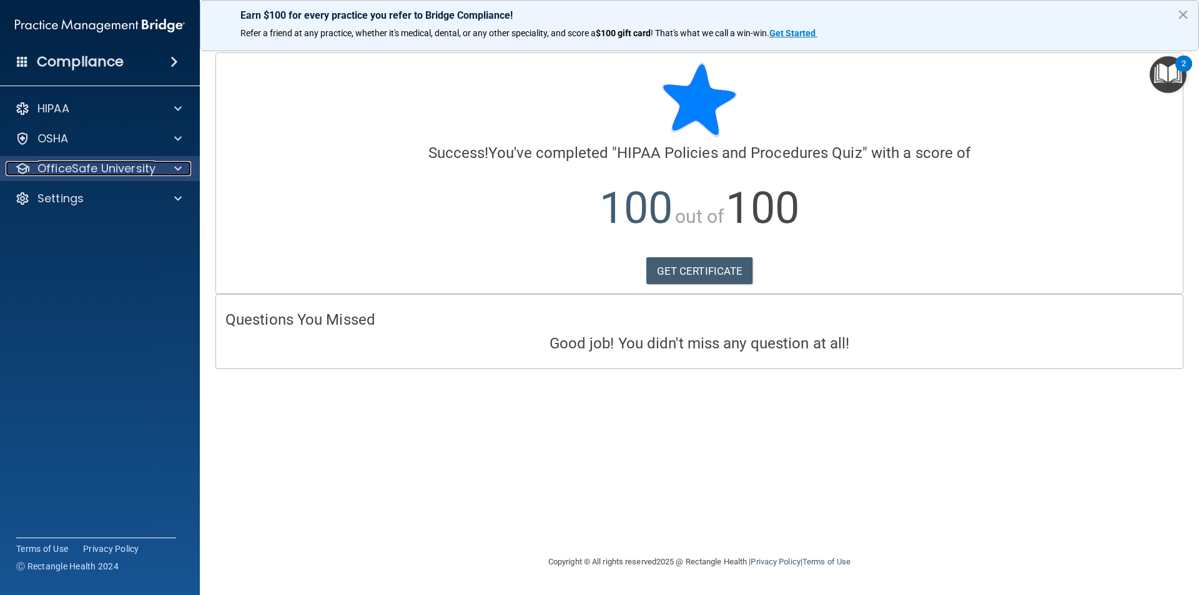
click at [177, 165] on span at bounding box center [177, 168] width 7 height 15
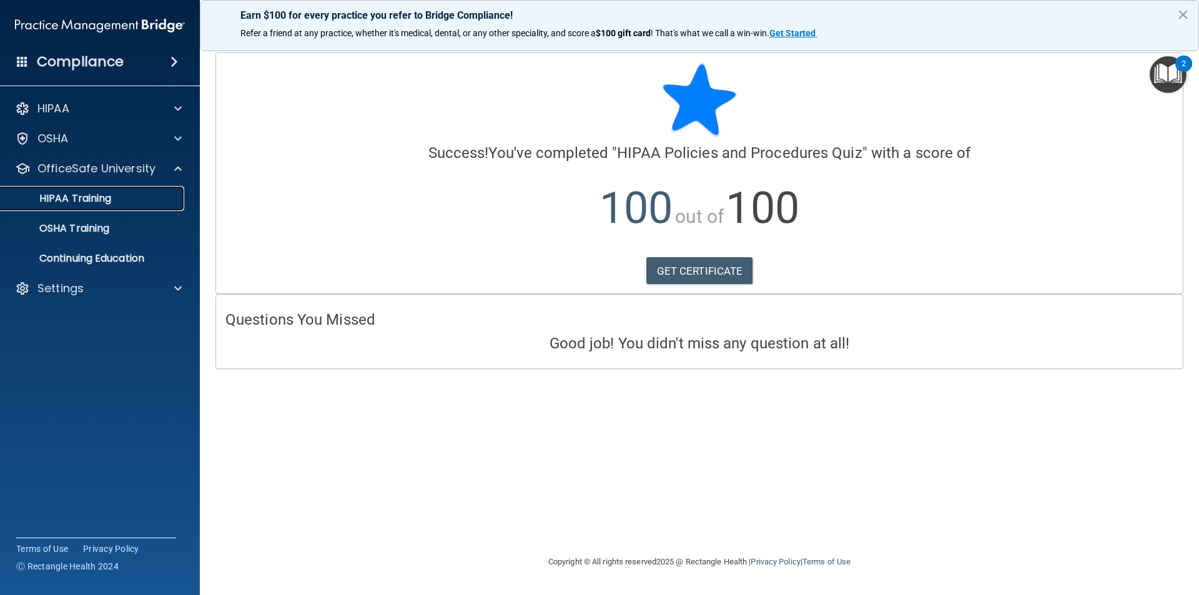
click at [109, 202] on p "HIPAA Training" at bounding box center [59, 198] width 103 height 12
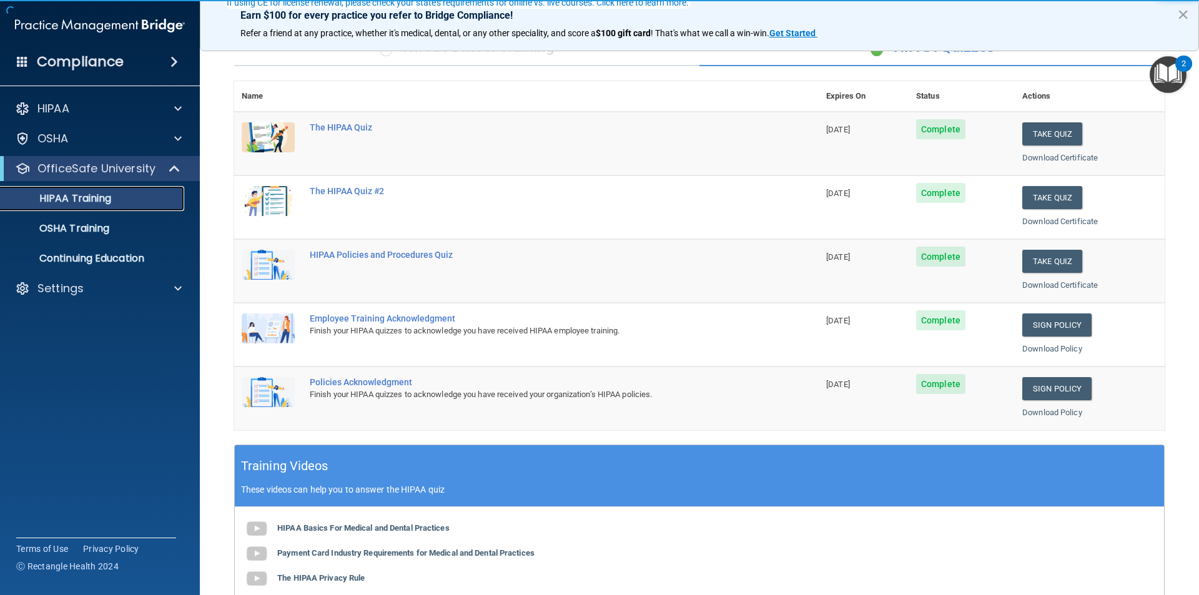
scroll to position [125, 0]
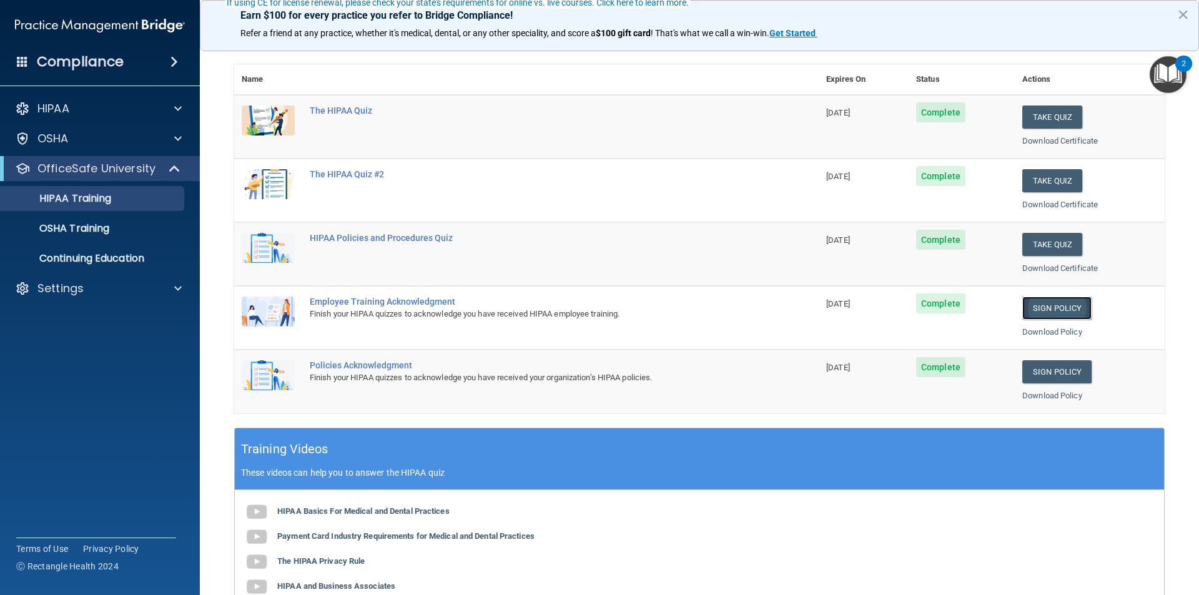
click at [1048, 303] on link "Sign Policy" at bounding box center [1056, 308] width 69 height 23
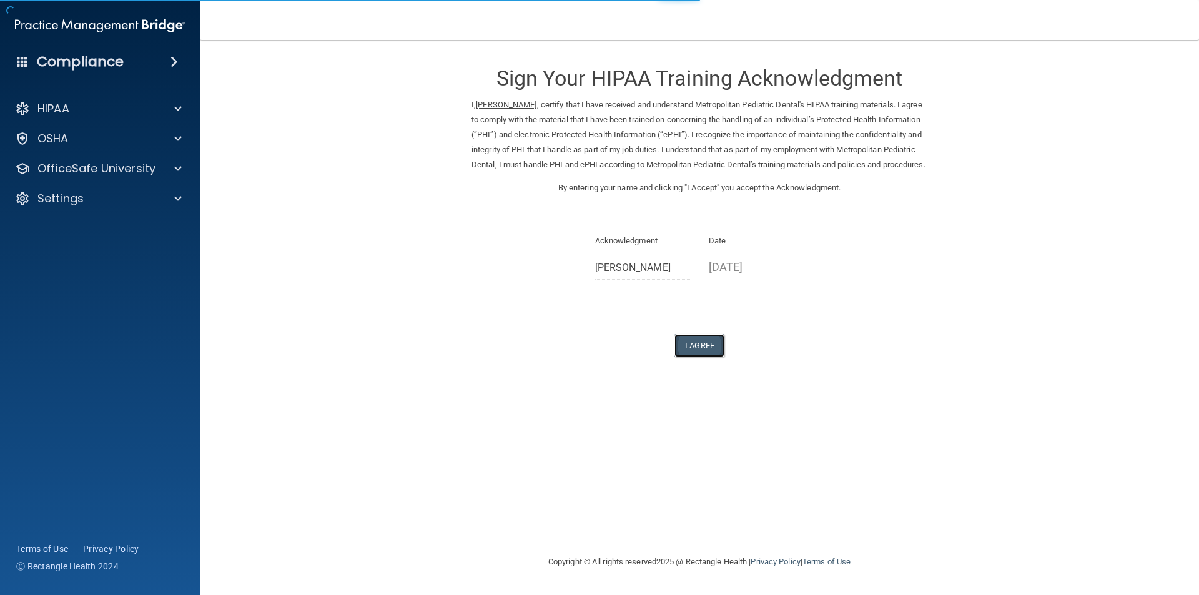
click at [704, 357] on button "I Agree" at bounding box center [699, 345] width 50 height 23
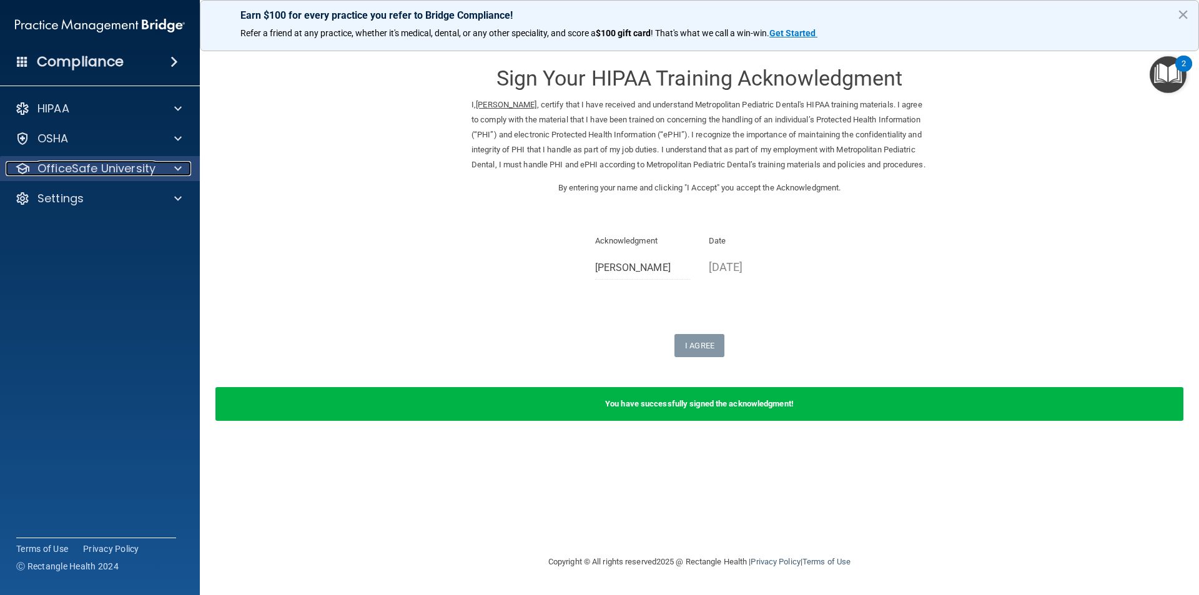
click at [135, 170] on p "OfficeSafe University" at bounding box center [96, 168] width 118 height 15
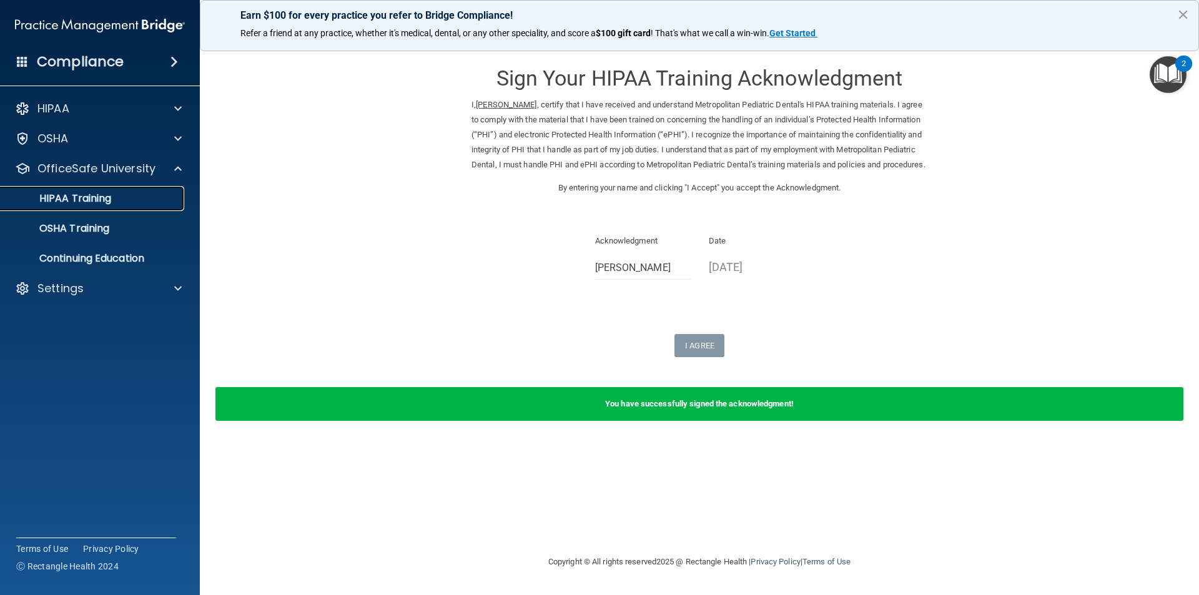
drag, startPoint x: 123, startPoint y: 206, endPoint x: 223, endPoint y: 242, distance: 106.6
click at [124, 206] on link "HIPAA Training" at bounding box center [86, 198] width 197 height 25
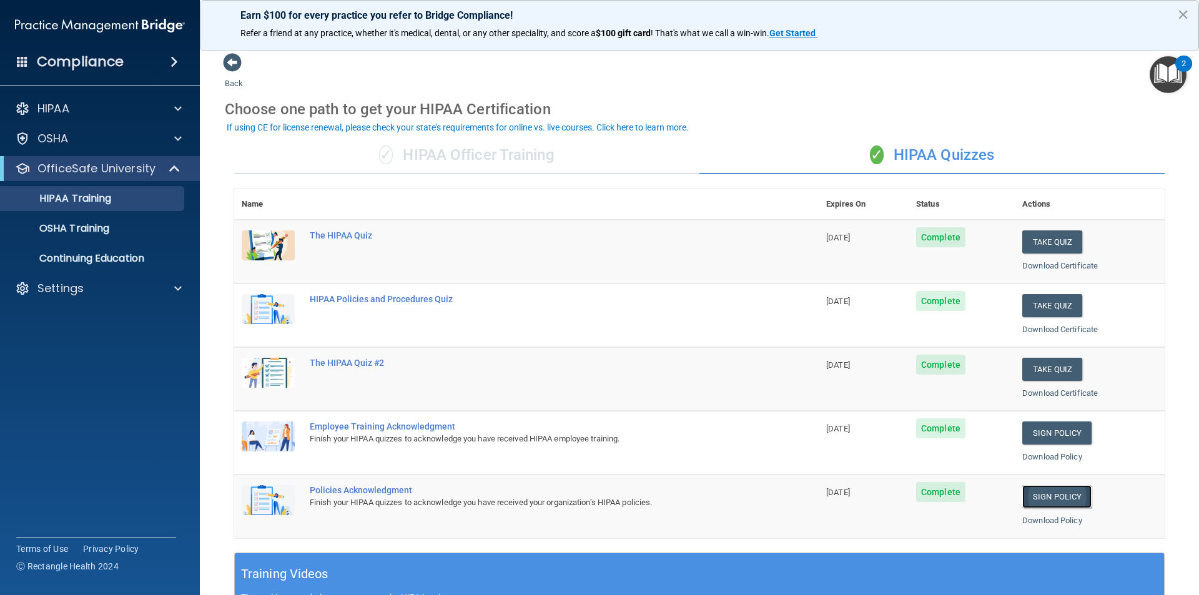
click at [1048, 496] on link "Sign Policy" at bounding box center [1056, 496] width 69 height 23
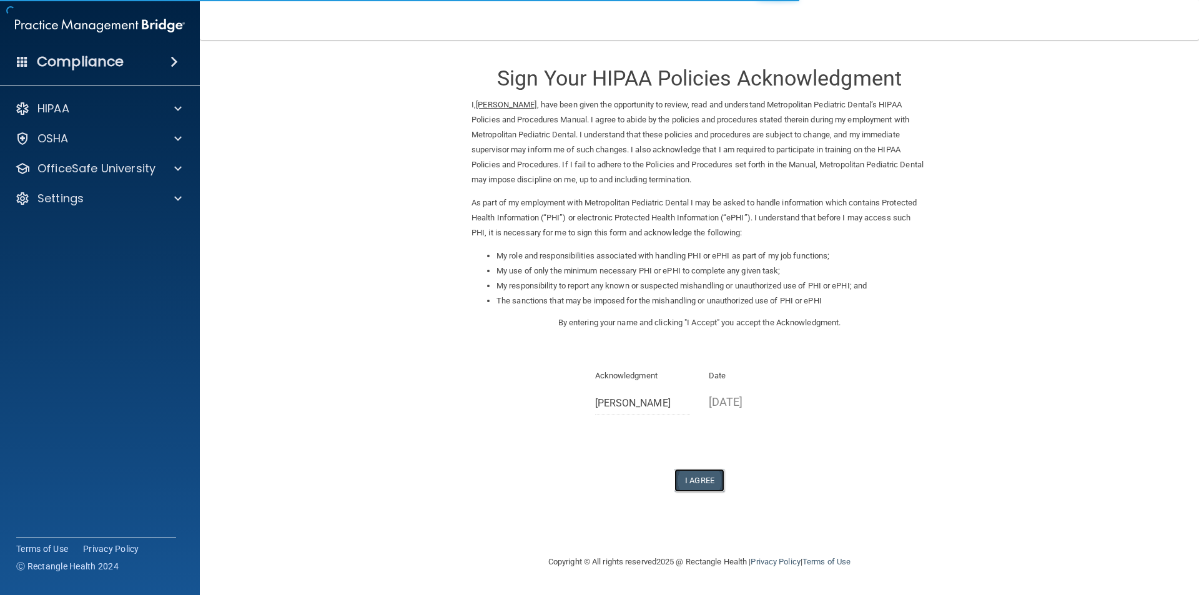
click at [704, 477] on button "I Agree" at bounding box center [699, 480] width 50 height 23
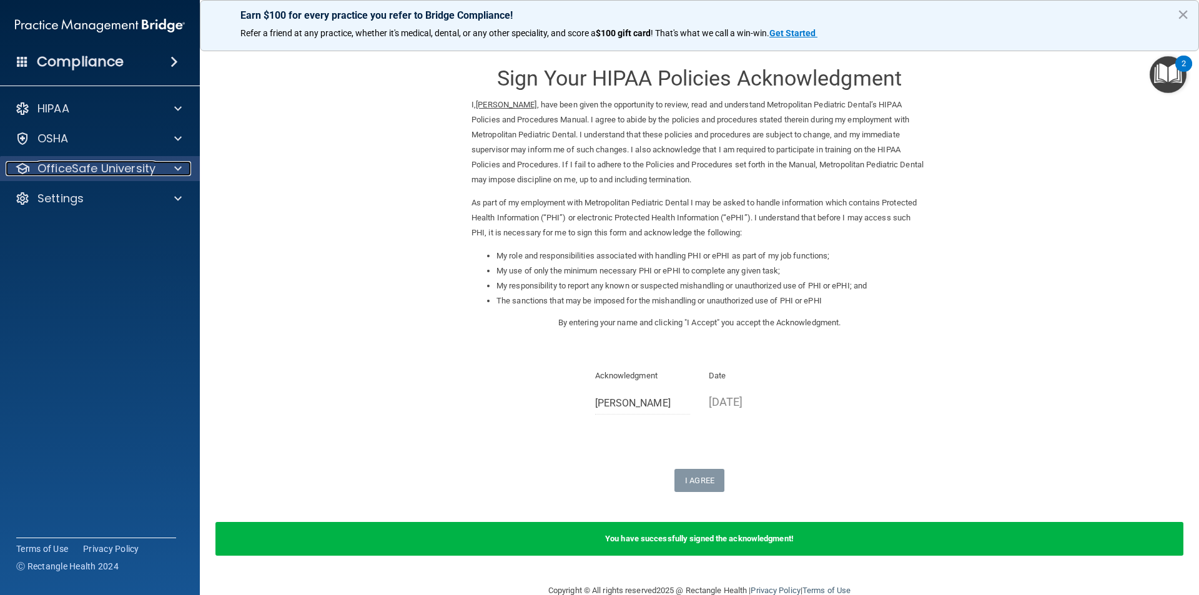
click at [113, 165] on p "OfficeSafe University" at bounding box center [96, 168] width 118 height 15
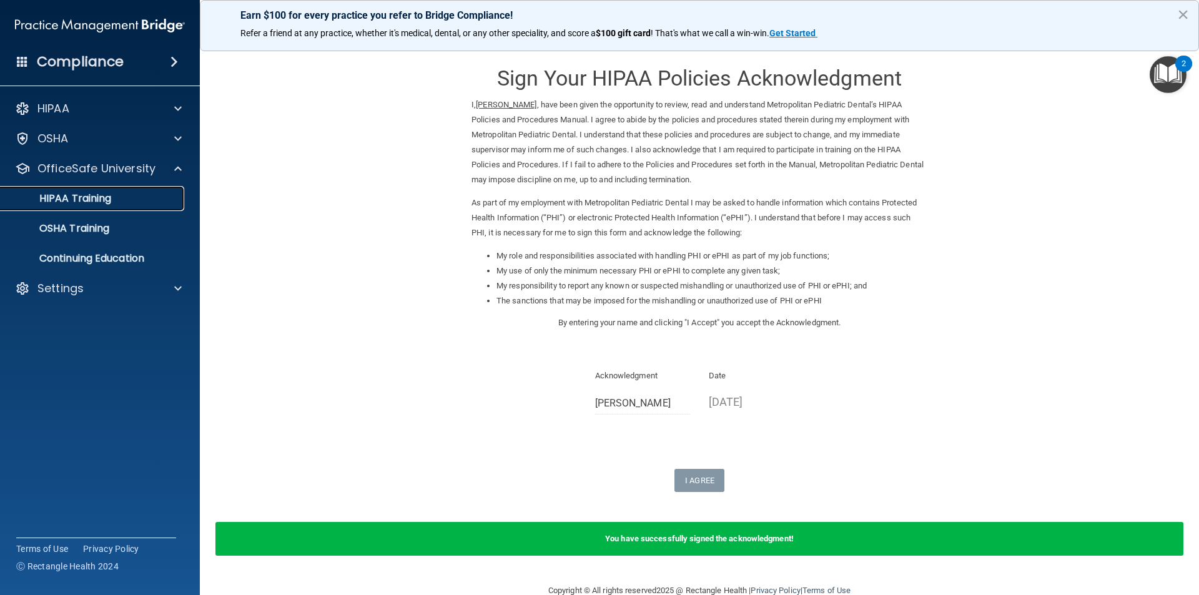
click at [103, 198] on p "HIPAA Training" at bounding box center [59, 198] width 103 height 12
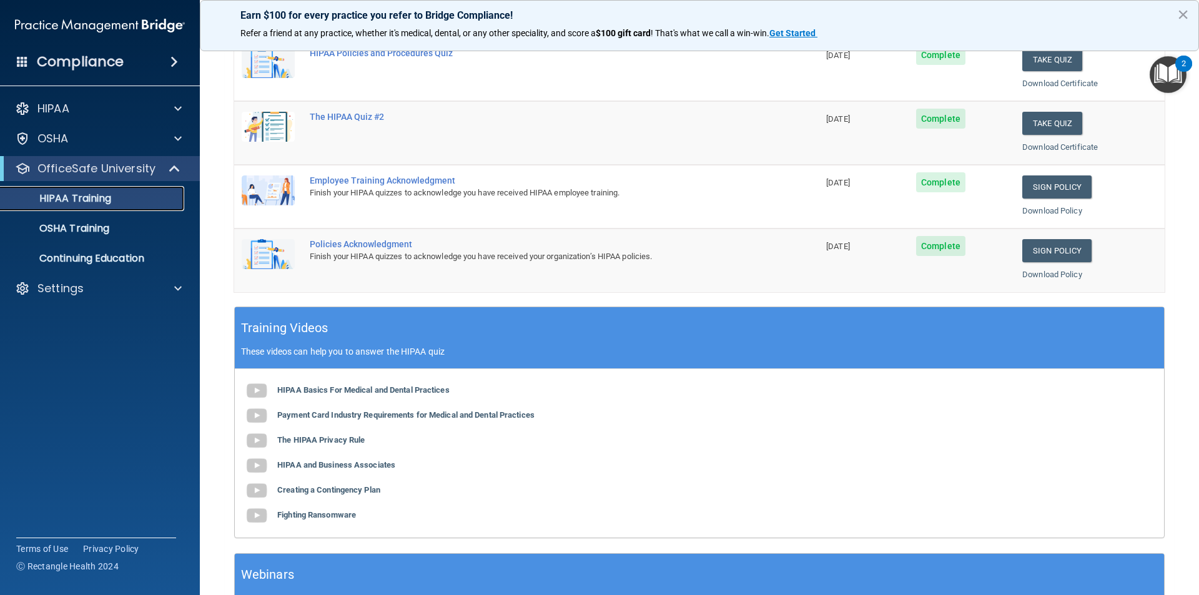
scroll to position [250, 0]
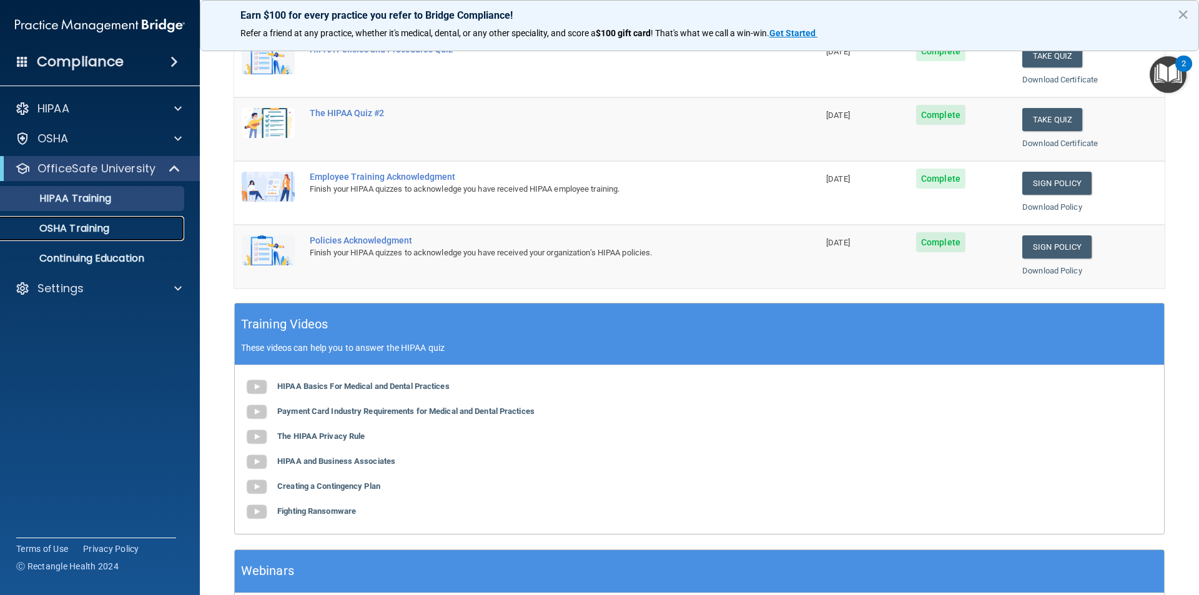
click at [99, 227] on p "OSHA Training" at bounding box center [58, 228] width 101 height 12
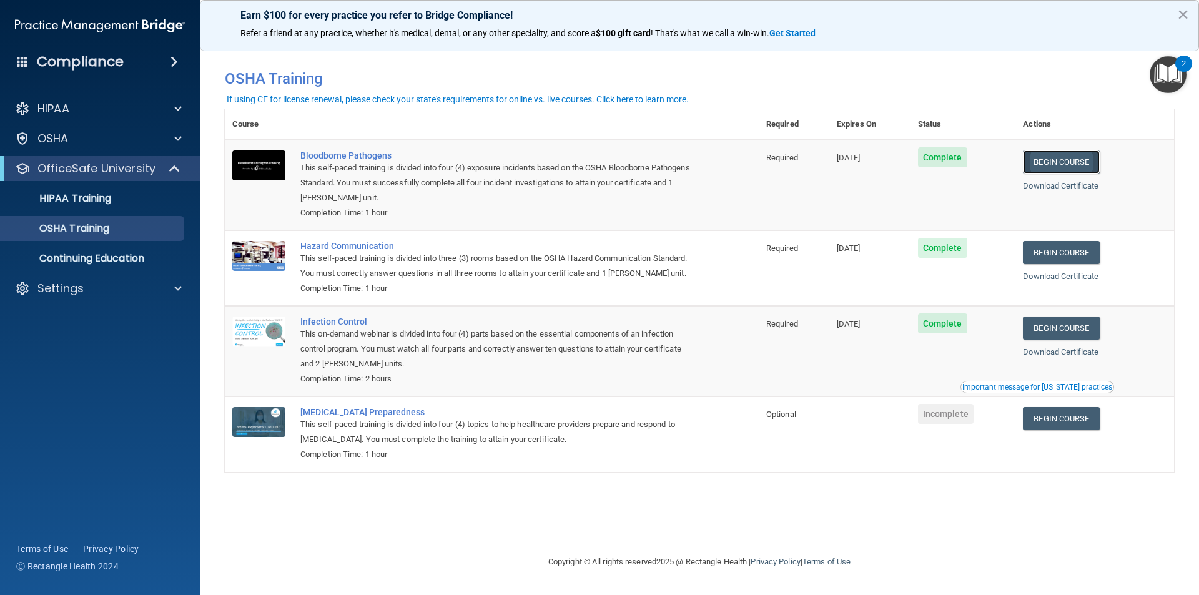
click at [1068, 158] on link "Begin Course" at bounding box center [1061, 161] width 76 height 23
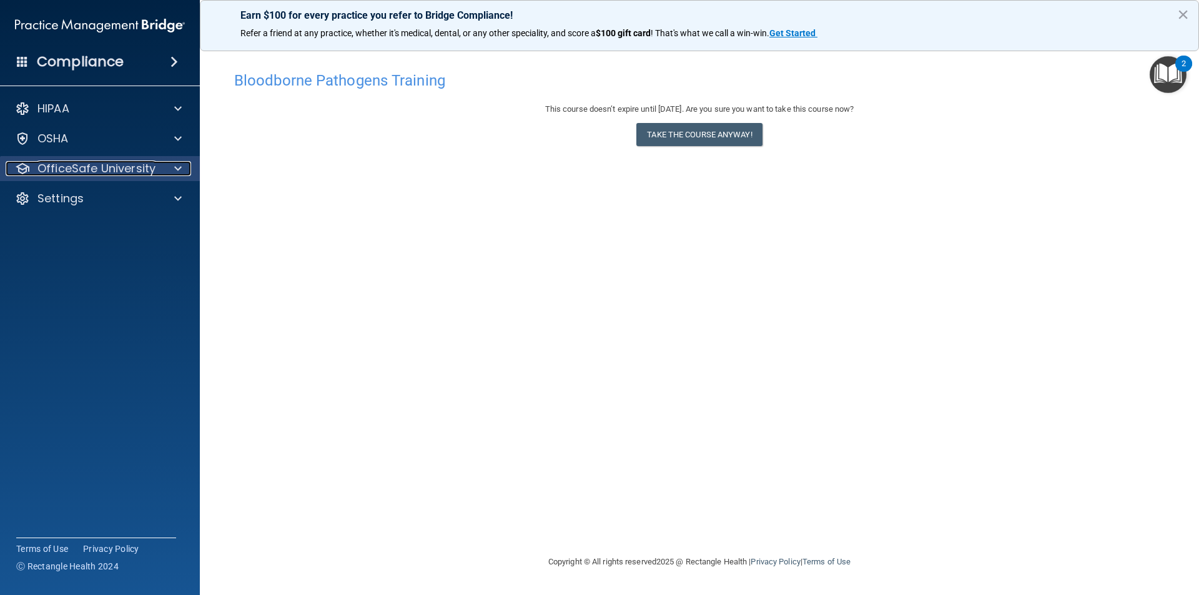
click at [70, 173] on p "OfficeSafe University" at bounding box center [96, 168] width 118 height 15
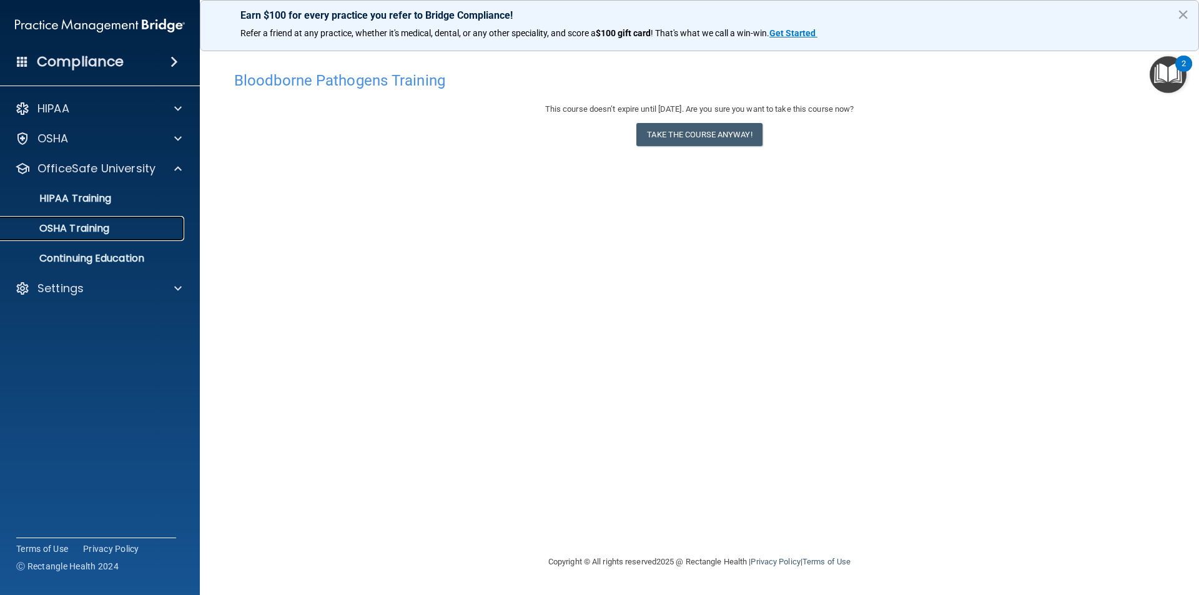
click at [87, 227] on p "OSHA Training" at bounding box center [58, 228] width 101 height 12
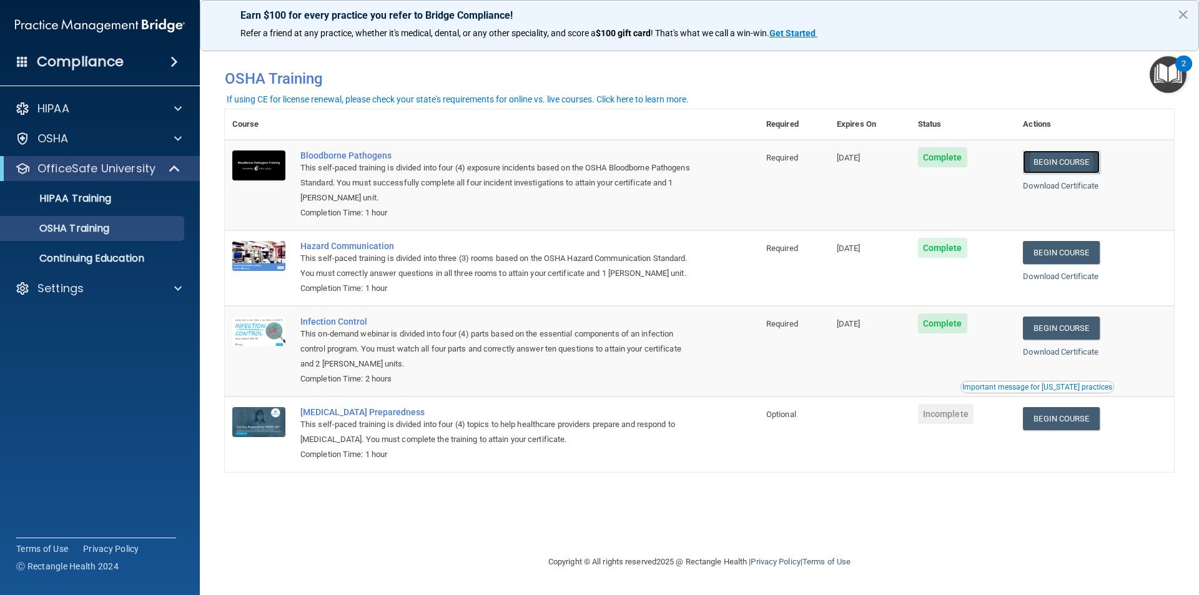
click at [1066, 162] on link "Begin Course" at bounding box center [1061, 161] width 76 height 23
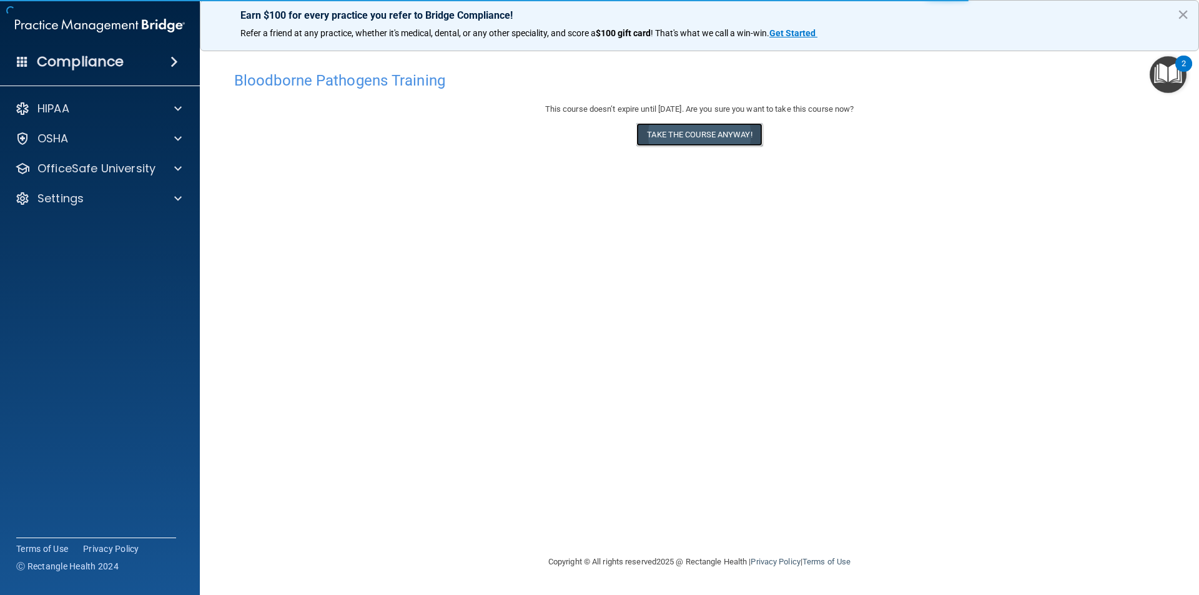
click at [699, 142] on button "Take the course anyway!" at bounding box center [698, 134] width 125 height 23
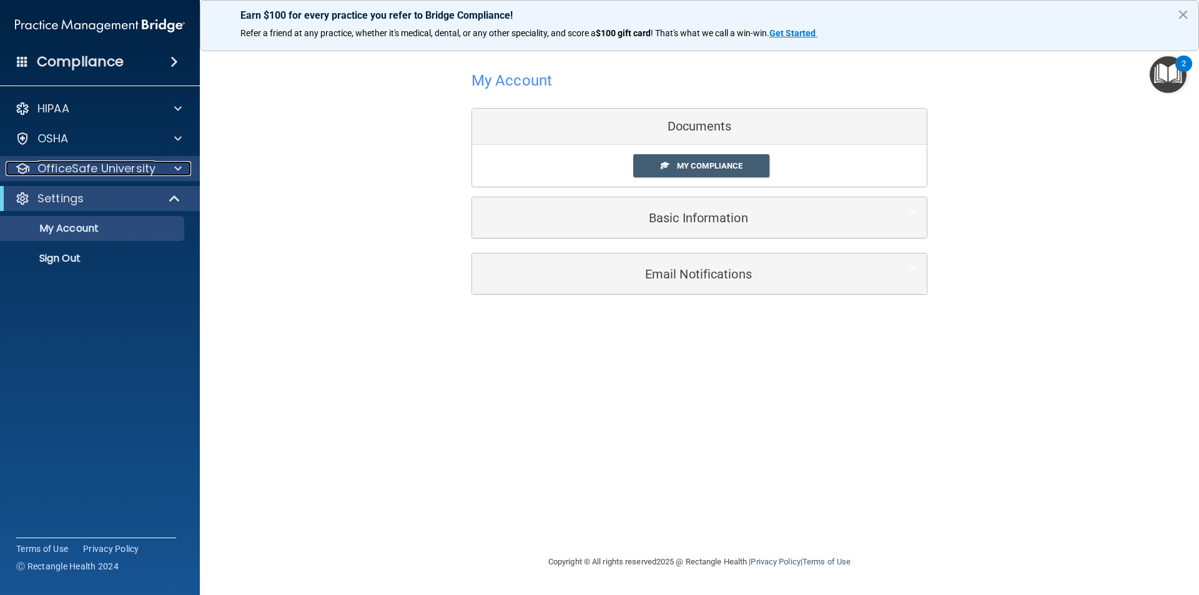
click at [136, 169] on p "OfficeSafe University" at bounding box center [96, 168] width 118 height 15
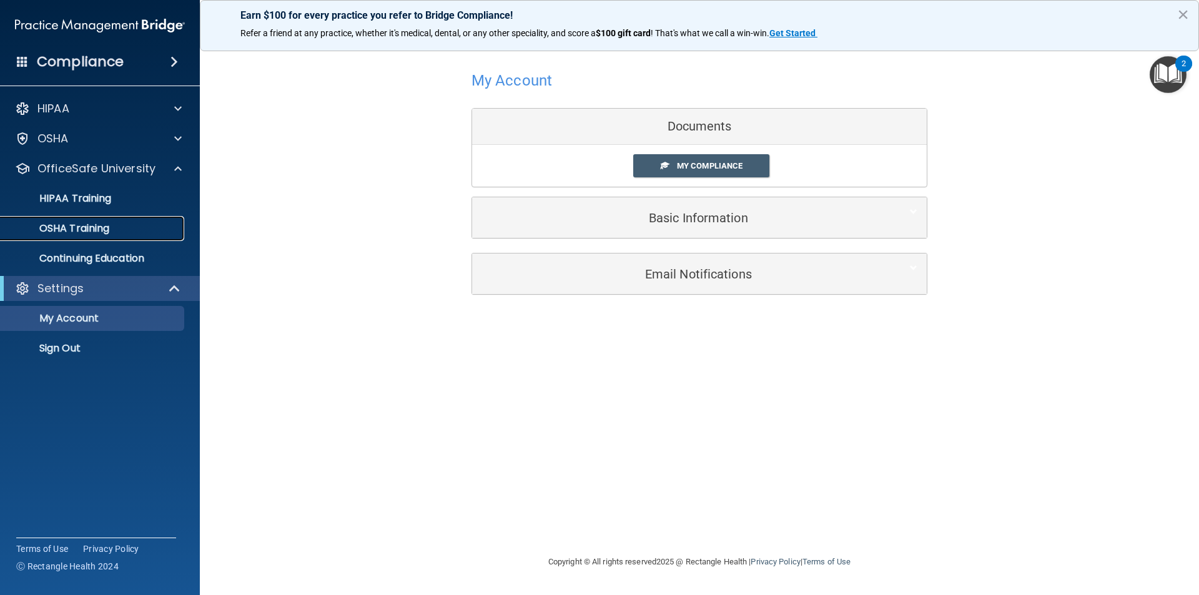
click at [122, 227] on div "OSHA Training" at bounding box center [93, 228] width 170 height 12
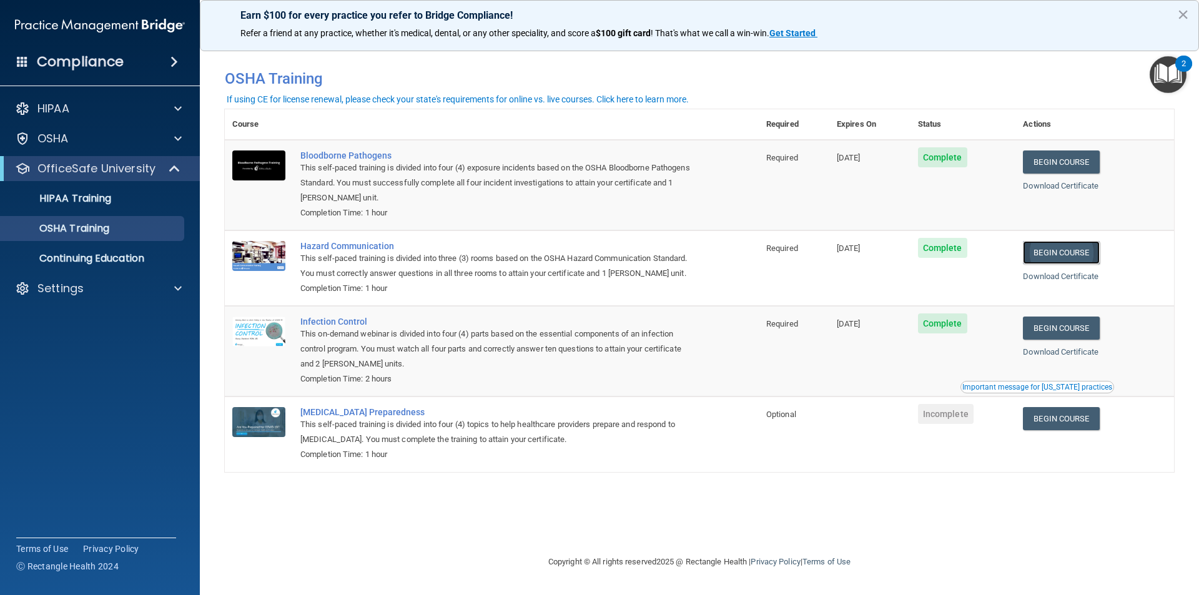
click at [1064, 255] on link "Begin Course" at bounding box center [1061, 252] width 76 height 23
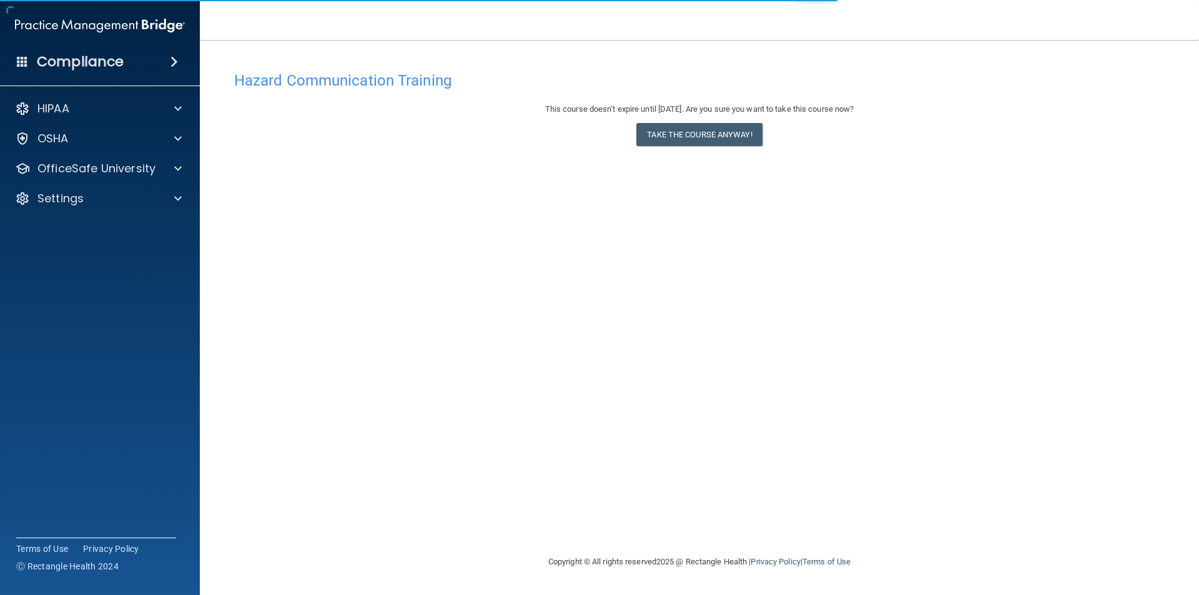
click at [719, 147] on div "This course doesn’t expire until [DATE]. Are you sure you want to take this cou…" at bounding box center [699, 127] width 930 height 51
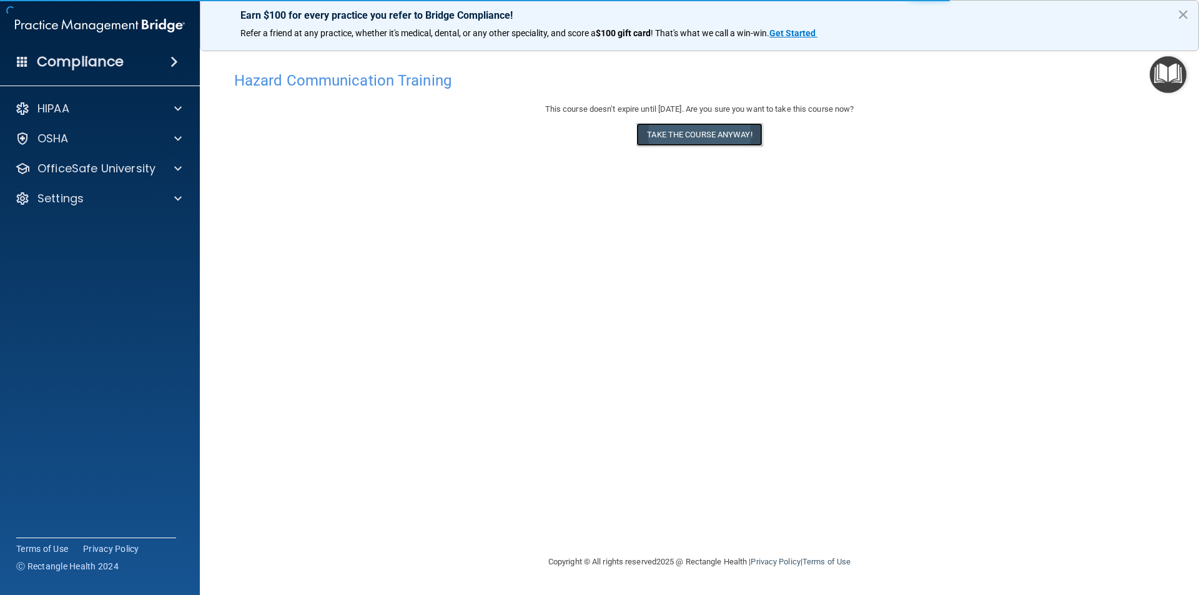
click at [722, 135] on button "Take the course anyway!" at bounding box center [698, 134] width 125 height 23
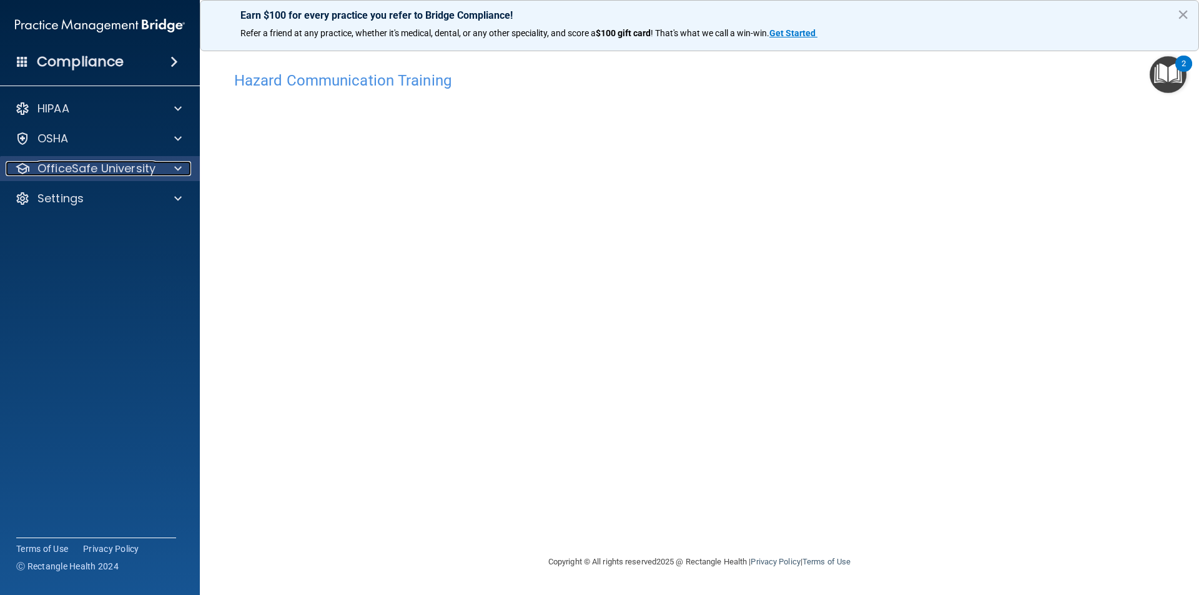
click at [93, 165] on p "OfficeSafe University" at bounding box center [96, 168] width 118 height 15
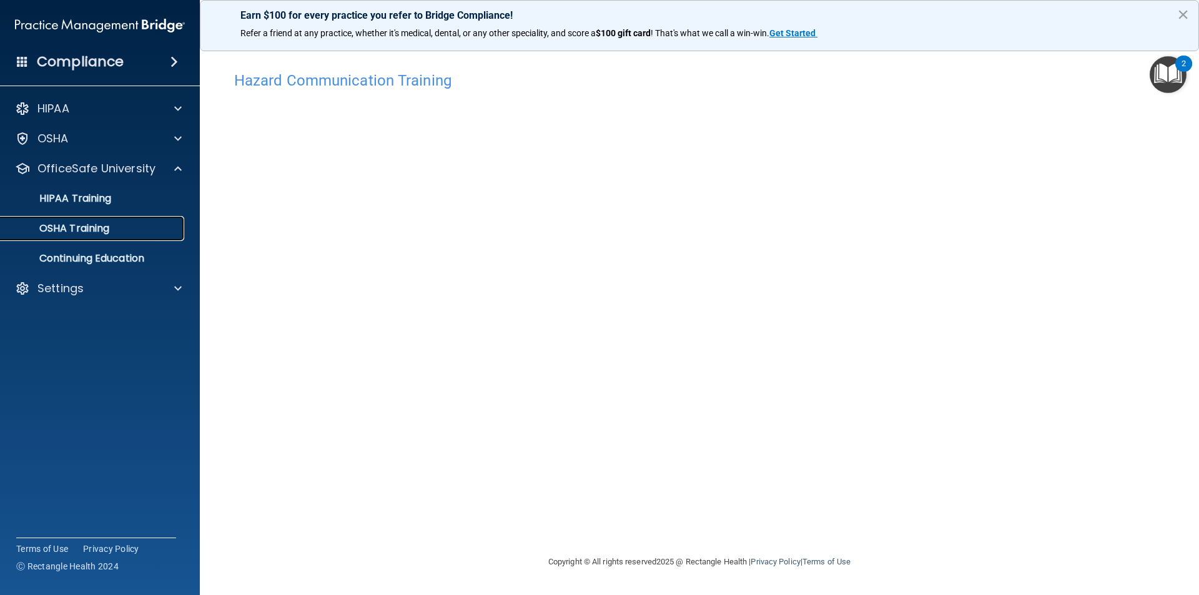
click at [102, 232] on p "OSHA Training" at bounding box center [58, 228] width 101 height 12
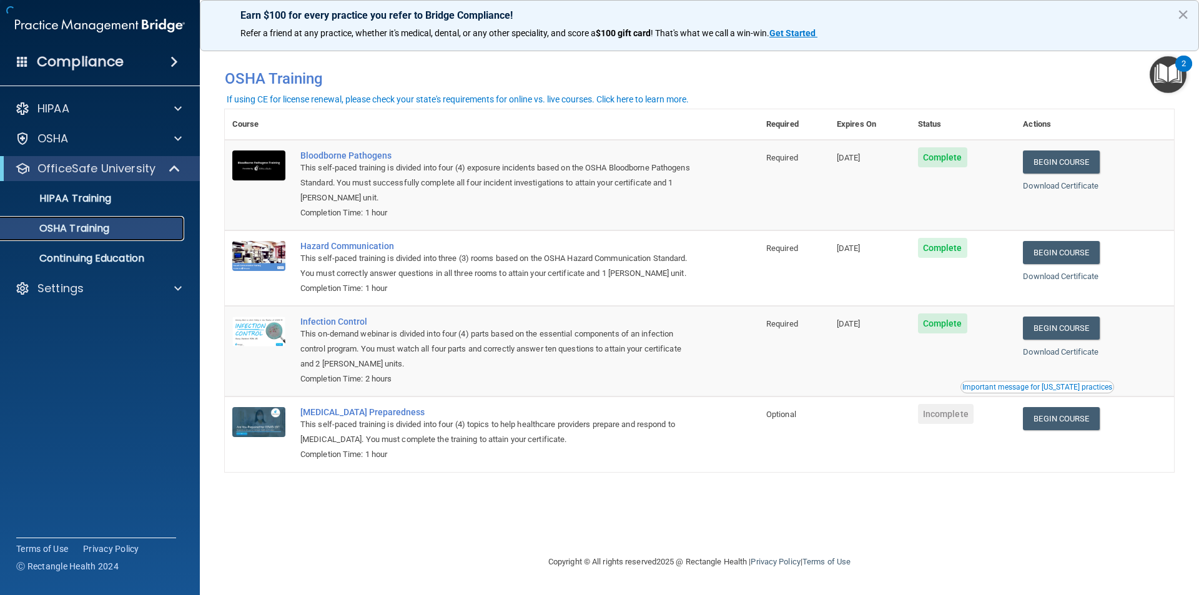
click at [103, 225] on p "OSHA Training" at bounding box center [58, 228] width 101 height 12
click at [948, 330] on span "Complete" at bounding box center [942, 323] width 49 height 20
click at [1050, 330] on link "Begin Course" at bounding box center [1061, 328] width 76 height 23
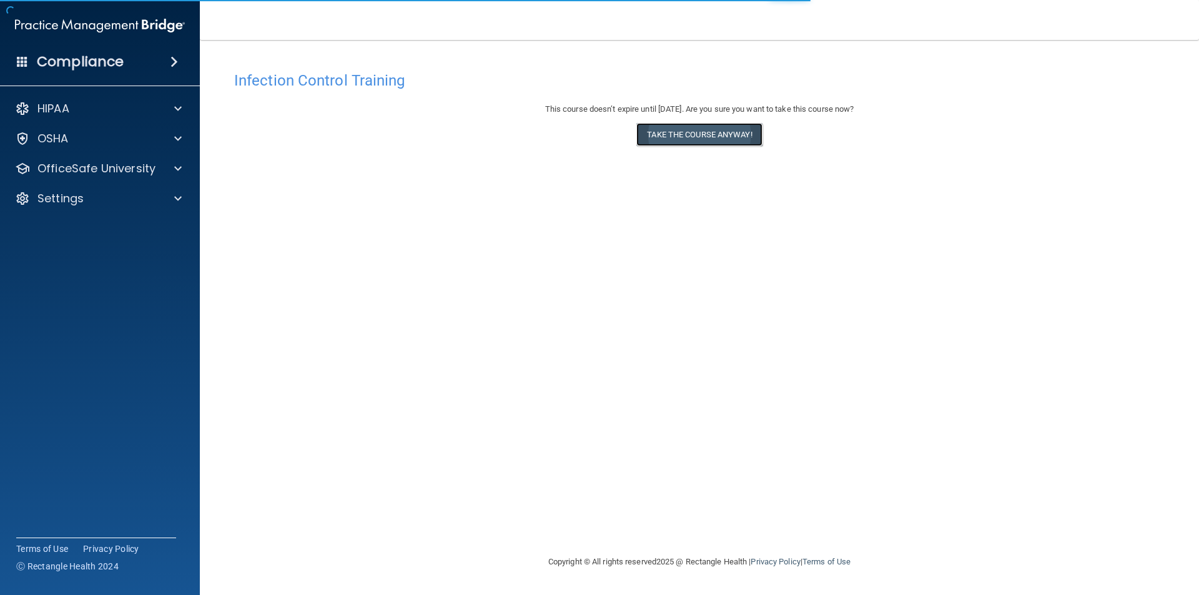
click at [699, 130] on button "Take the course anyway!" at bounding box center [698, 134] width 125 height 23
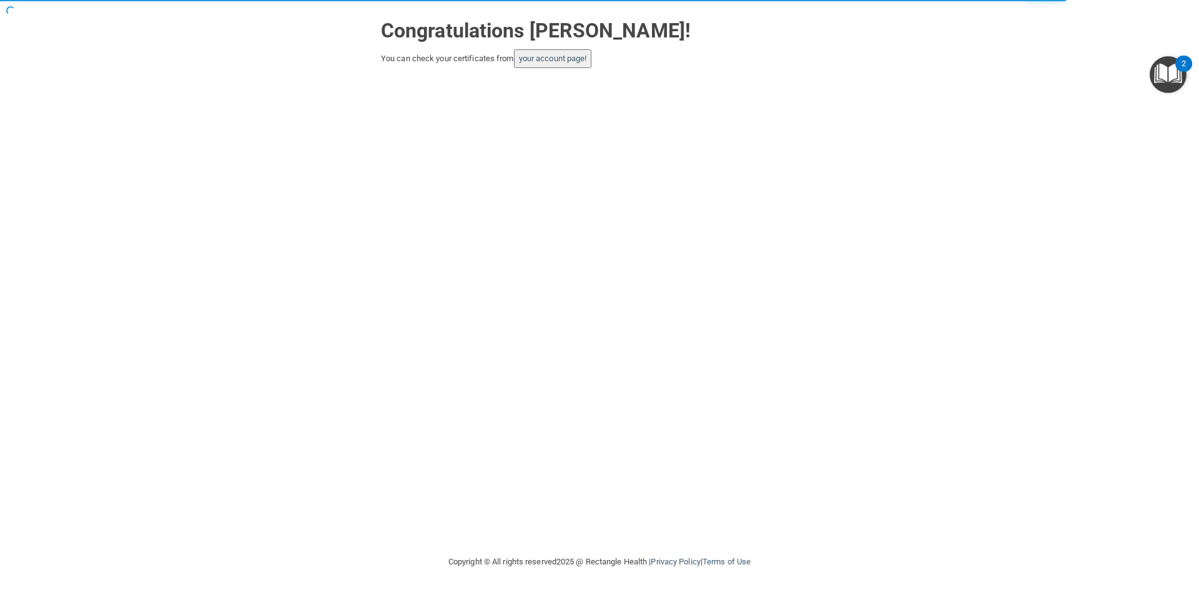
click at [556, 64] on button "your account page!" at bounding box center [553, 58] width 78 height 19
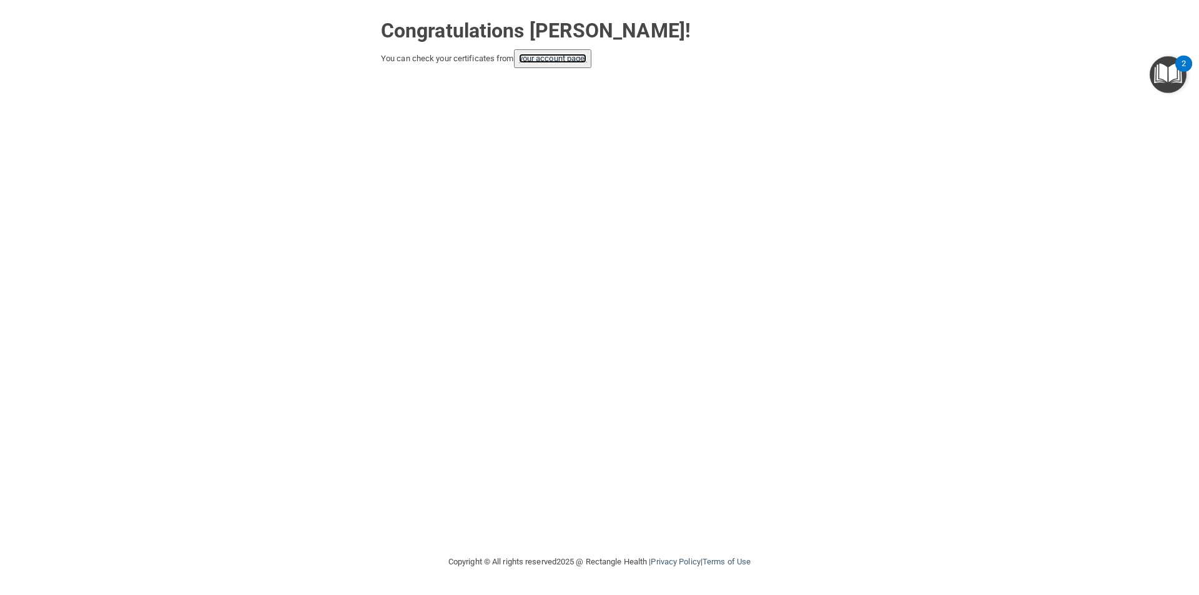
click at [539, 59] on link "your account page!" at bounding box center [553, 58] width 68 height 9
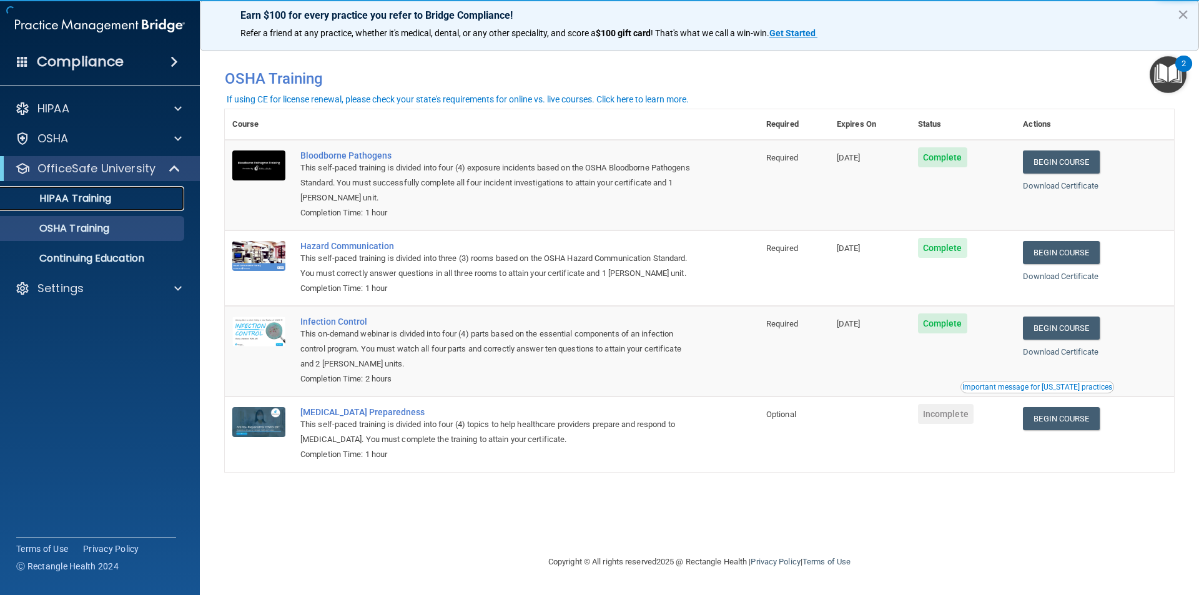
click at [76, 203] on p "HIPAA Training" at bounding box center [59, 198] width 103 height 12
